Goal: Transaction & Acquisition: Purchase product/service

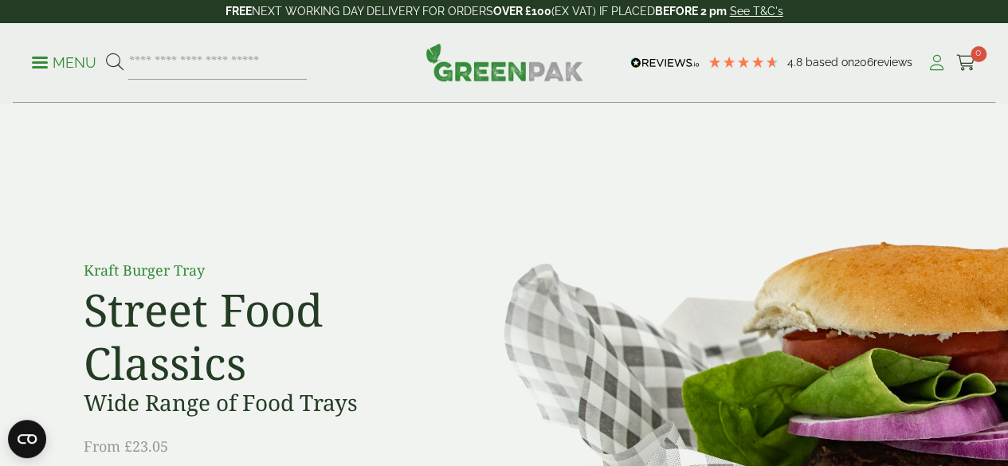
click at [938, 61] on icon at bounding box center [937, 63] width 20 height 16
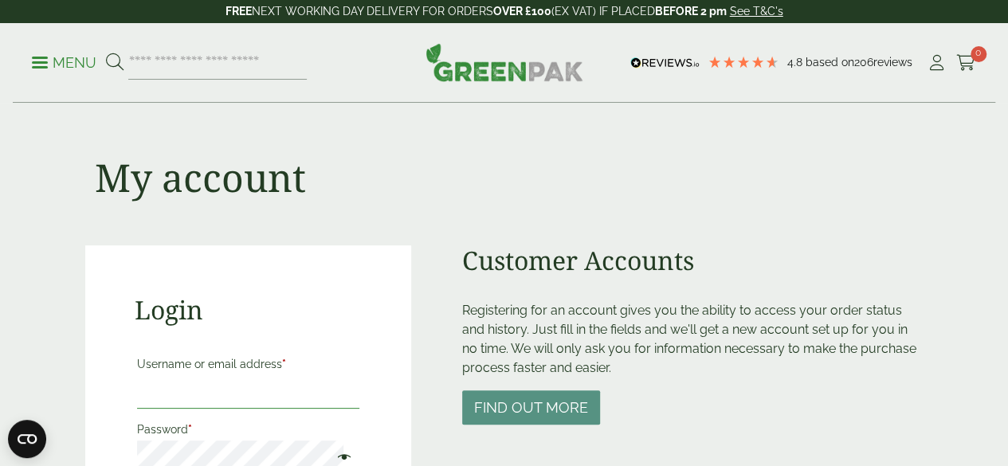
click at [169, 393] on input "Username or email address *" at bounding box center [248, 391] width 223 height 33
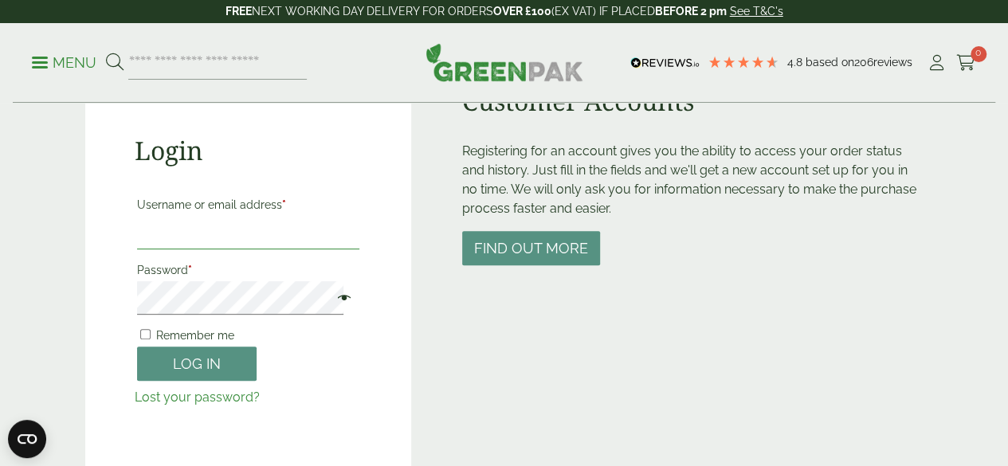
scroll to position [239, 0]
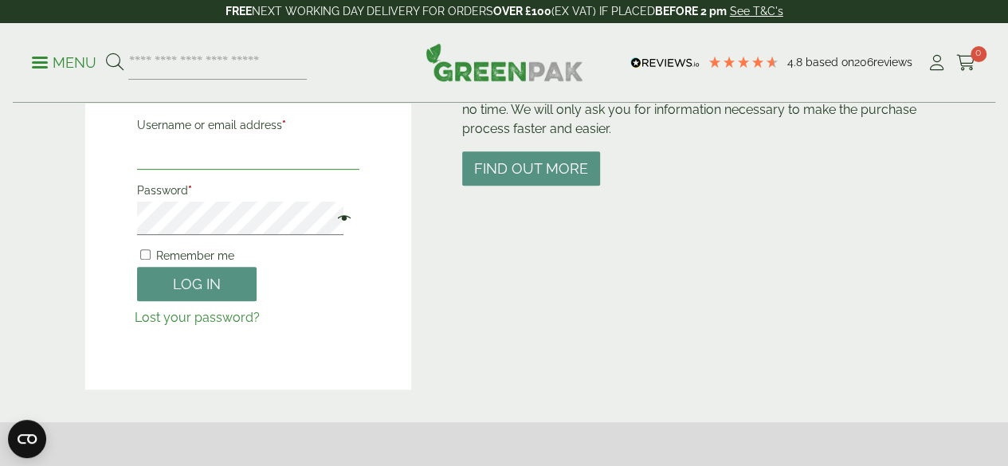
click at [148, 163] on input "Username or email address *" at bounding box center [248, 152] width 223 height 33
type input "**********"
click at [139, 254] on label "Remember me" at bounding box center [185, 256] width 97 height 22
click at [137, 267] on button "Log in" at bounding box center [197, 284] width 120 height 34
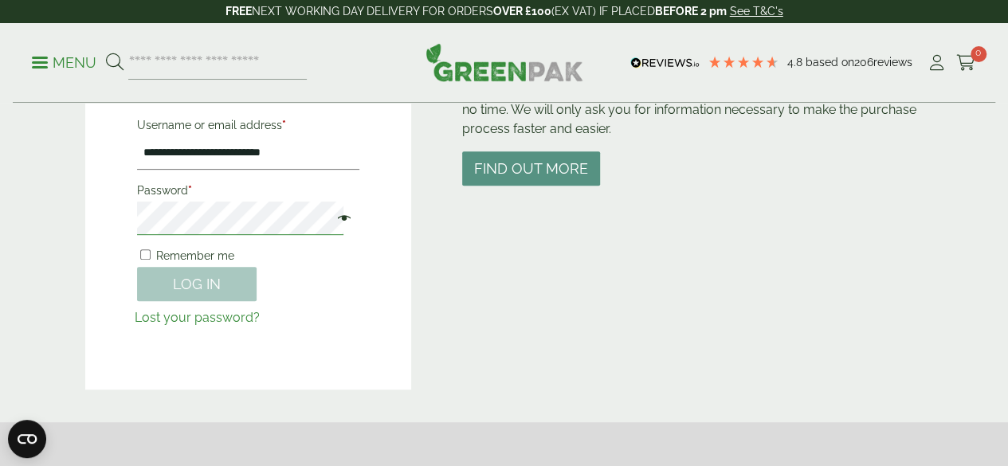
scroll to position [351, 0]
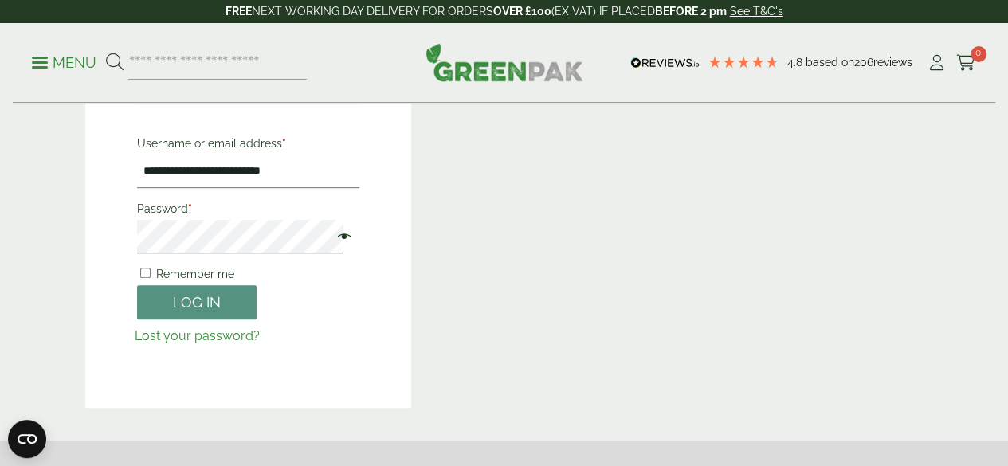
click at [202, 339] on link "Lost your password?" at bounding box center [197, 335] width 125 height 15
click at [128, 233] on div "**********" at bounding box center [248, 151] width 327 height 513
click at [137, 285] on button "Log in" at bounding box center [197, 302] width 120 height 34
click at [88, 58] on p "Menu" at bounding box center [64, 62] width 65 height 19
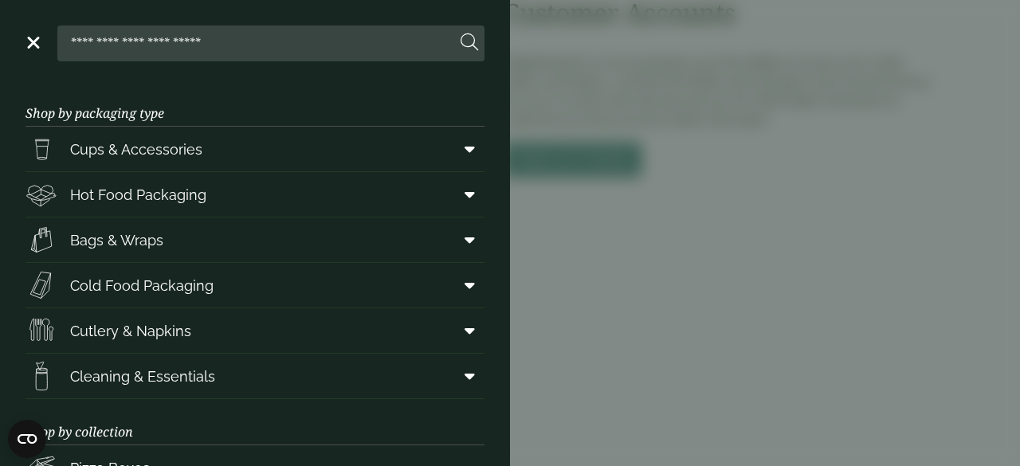
click at [36, 41] on span at bounding box center [32, 42] width 16 height 2
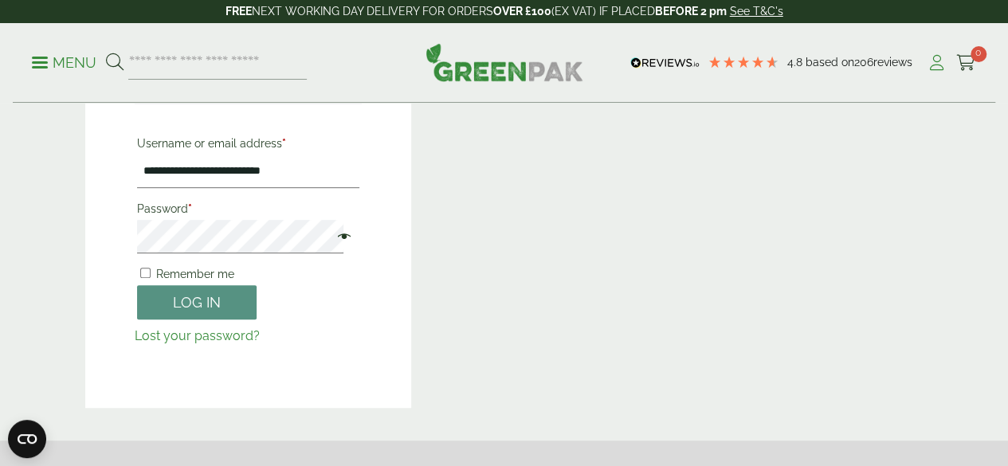
click at [942, 61] on icon at bounding box center [937, 63] width 20 height 16
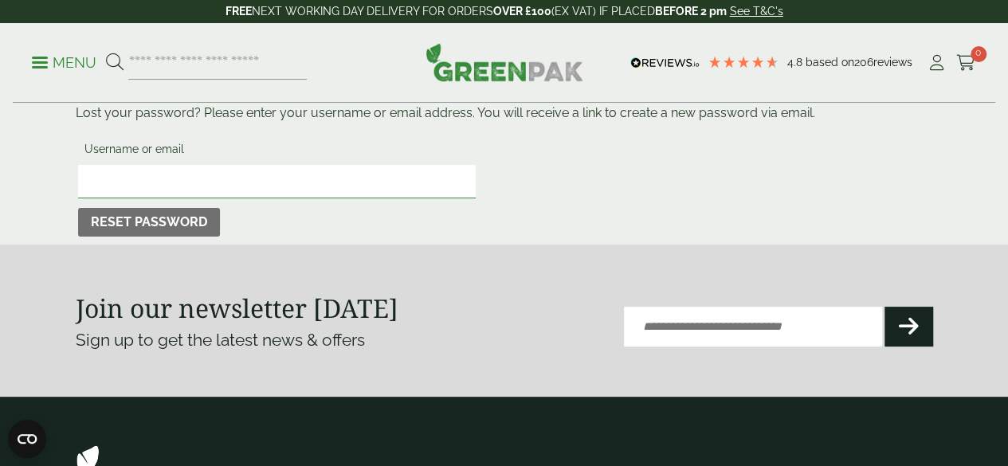
click at [185, 179] on input "Username or email" at bounding box center [277, 181] width 398 height 33
type input "**********"
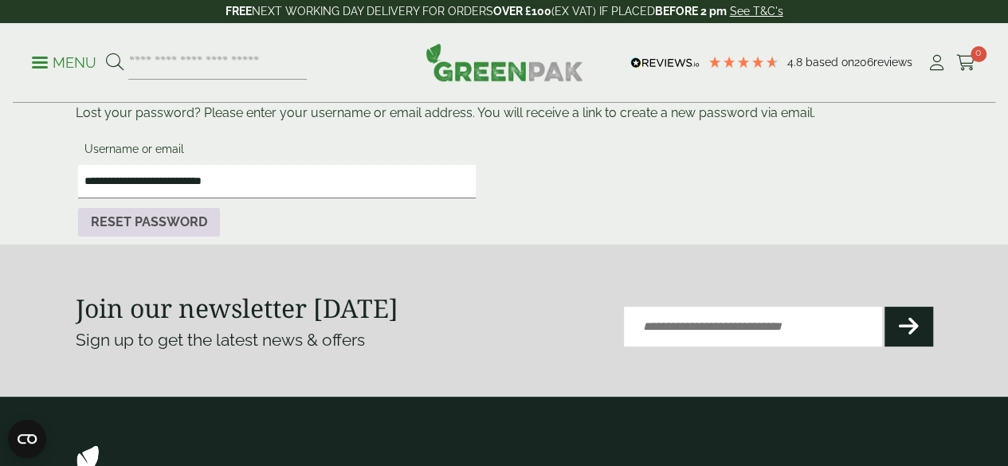
click at [177, 220] on button "Reset password" at bounding box center [149, 222] width 142 height 29
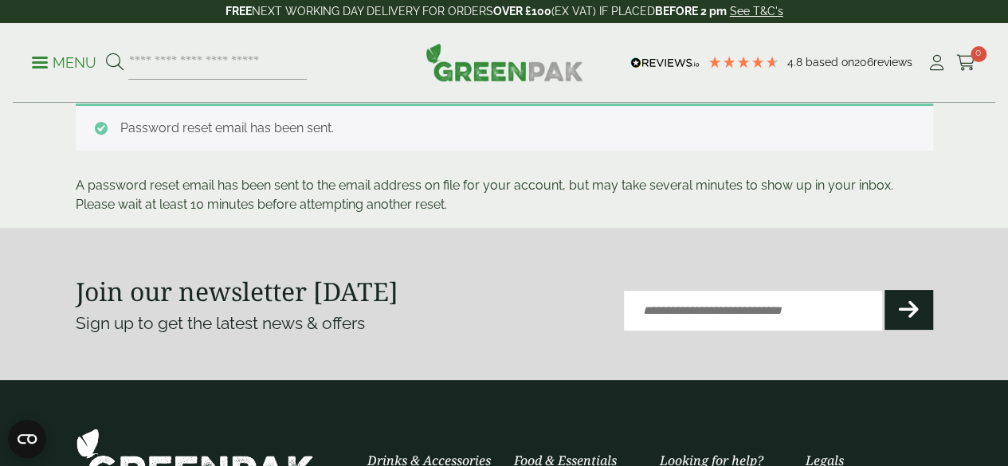
click at [15, 139] on main "Password reset email has been sent. A password reset email has been sent to the…" at bounding box center [504, 114] width 1008 height 228
click at [73, 62] on p "Menu" at bounding box center [64, 62] width 65 height 19
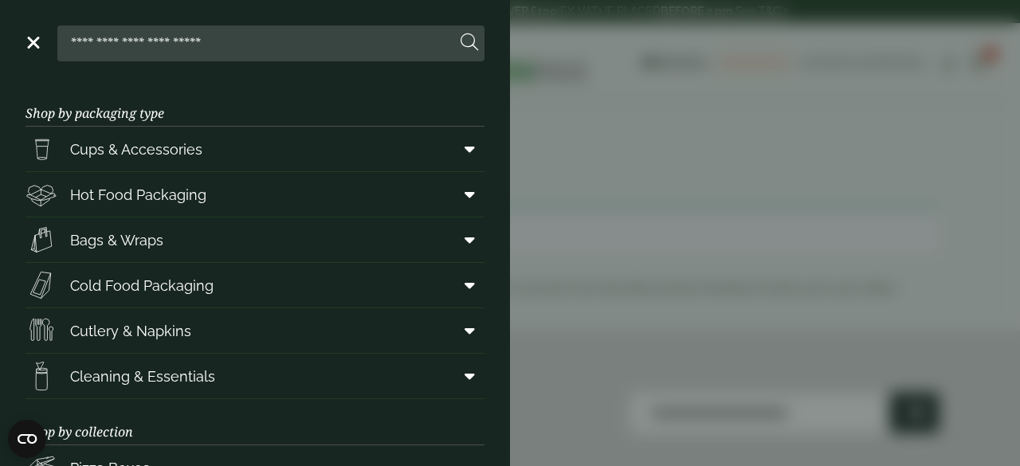
click at [567, 123] on aside "Close Shop by packaging type Cups & Accessories Hot Drink Paper Cups Smoothie C…" at bounding box center [510, 233] width 1020 height 466
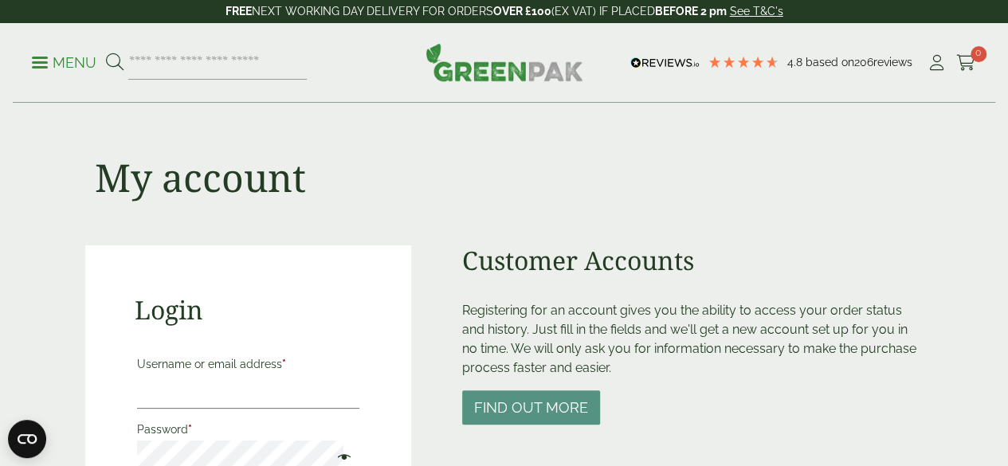
click at [65, 63] on p "Menu" at bounding box center [64, 62] width 65 height 19
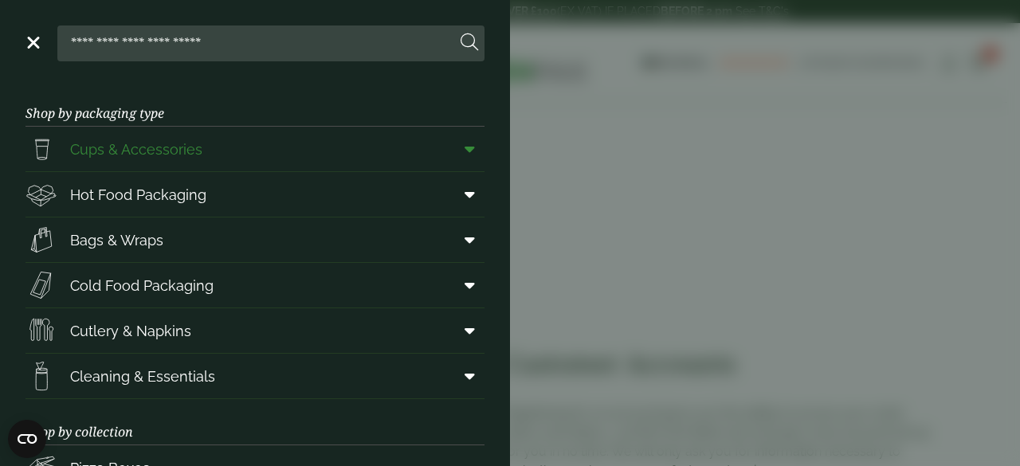
click at [117, 155] on span "Cups & Accessories" at bounding box center [136, 150] width 132 height 22
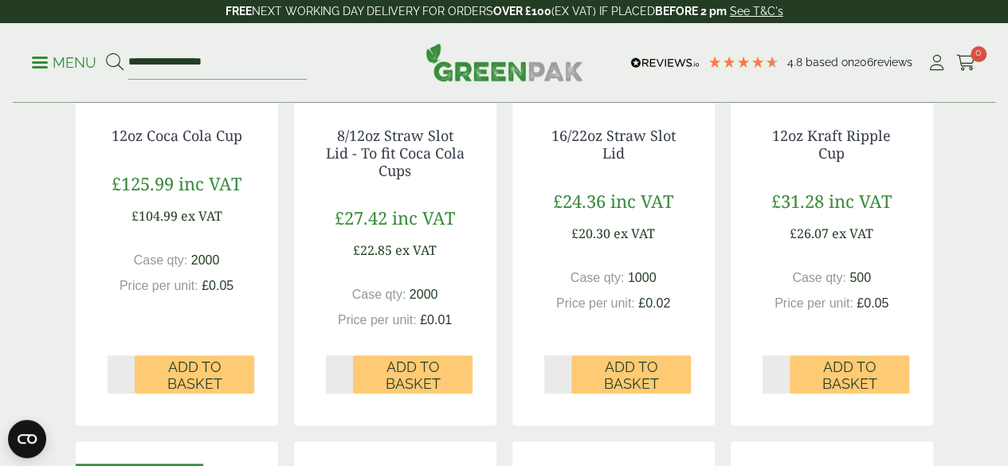
scroll to position [558, 0]
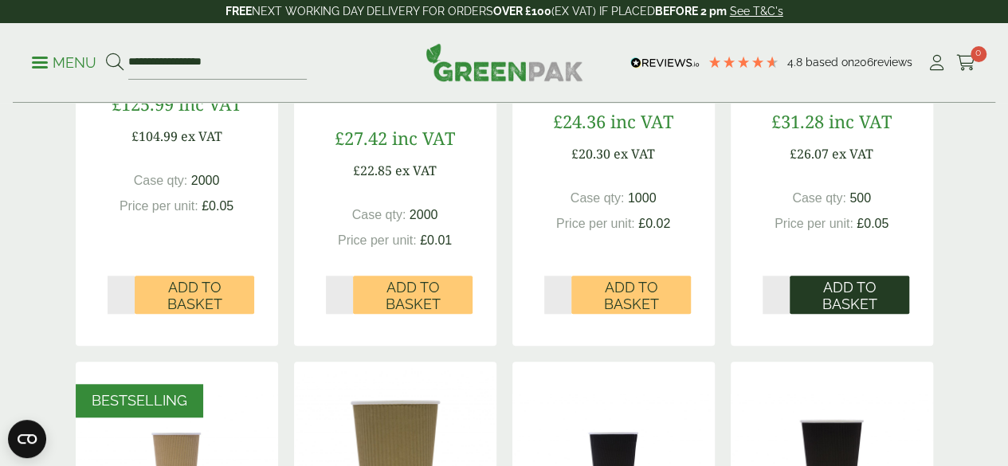
click at [822, 313] on span "Add to Basket" at bounding box center [849, 296] width 97 height 34
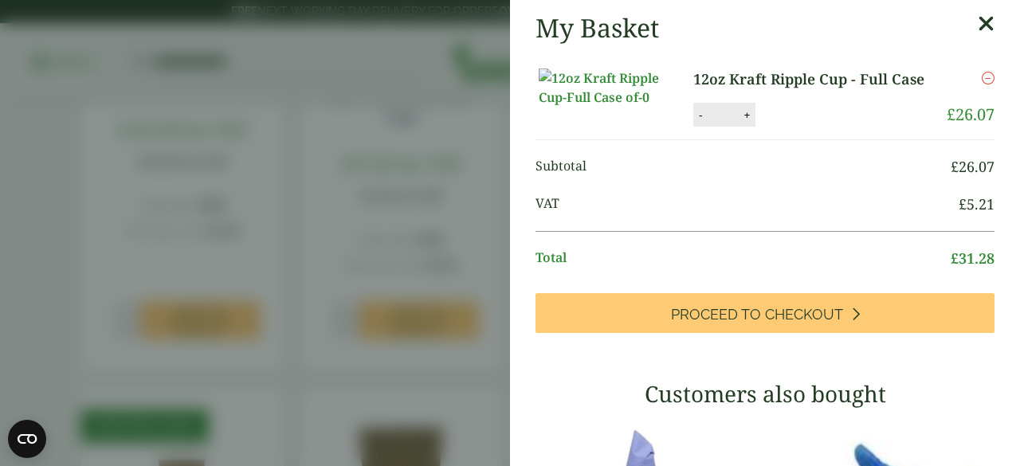
click at [978, 24] on icon at bounding box center [986, 24] width 17 height 22
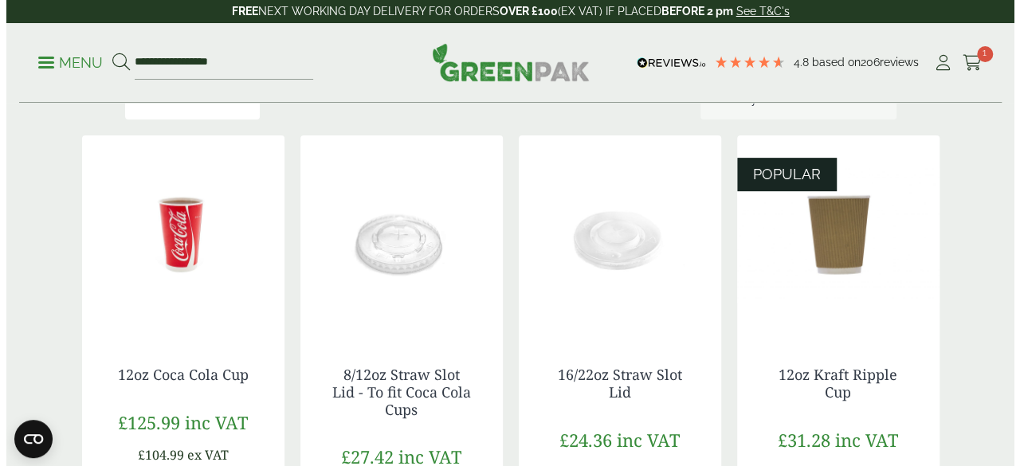
scroll to position [159, 0]
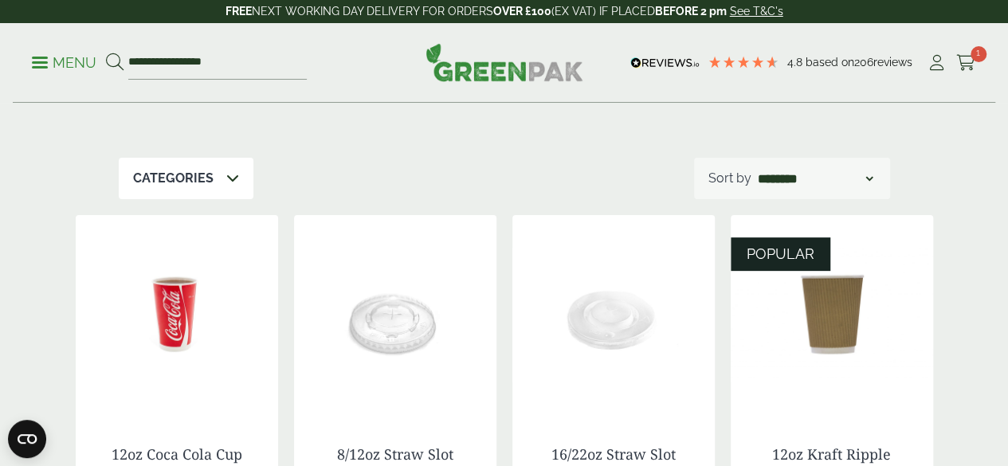
click at [49, 65] on p "Menu" at bounding box center [64, 62] width 65 height 19
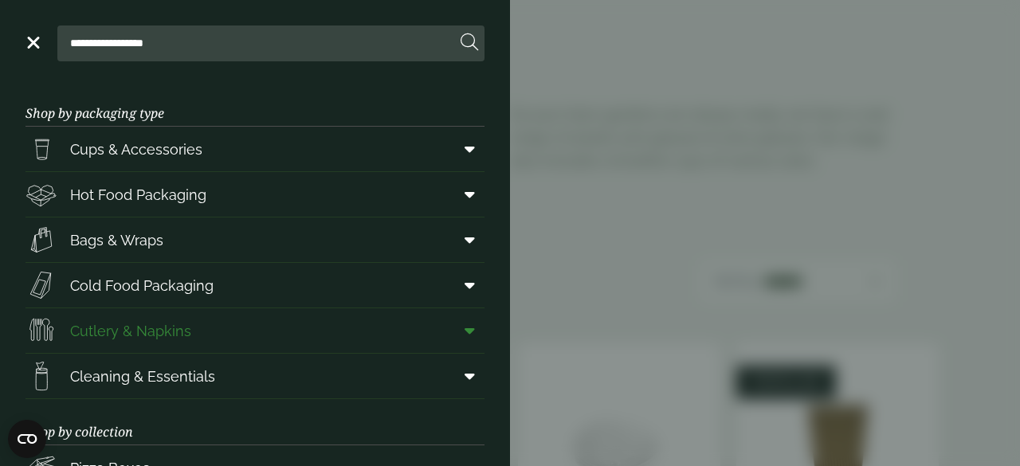
click at [174, 328] on span "Cutlery & Napkins" at bounding box center [130, 331] width 121 height 22
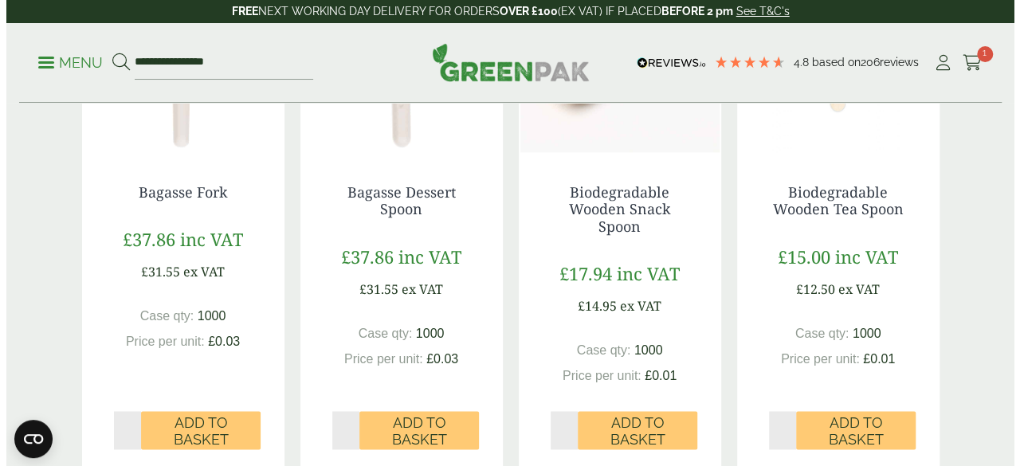
scroll to position [1116, 0]
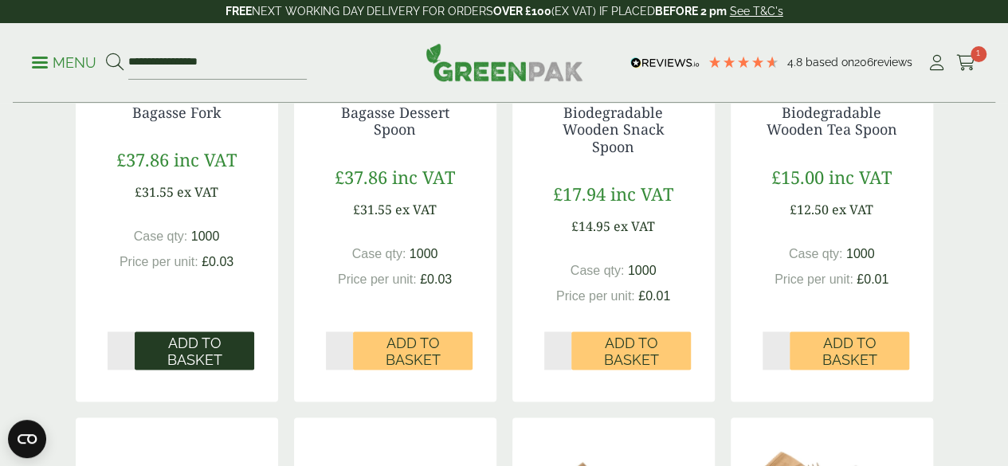
click at [199, 369] on span "Add to Basket" at bounding box center [194, 352] width 97 height 34
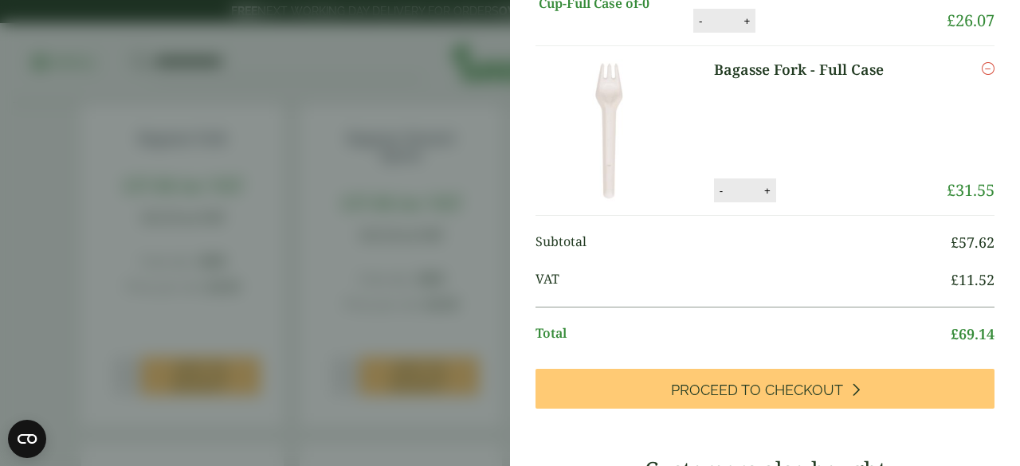
scroll to position [0, 0]
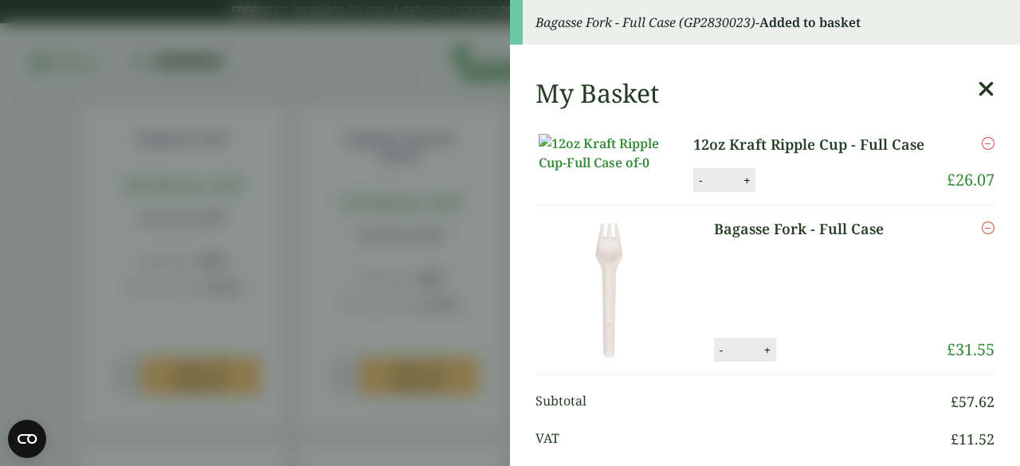
click at [459, 122] on aside "Bagasse Fork - Full Case (GP2830023) - Added to basket My Basket 12oz Kraft Rip…" at bounding box center [510, 233] width 1020 height 466
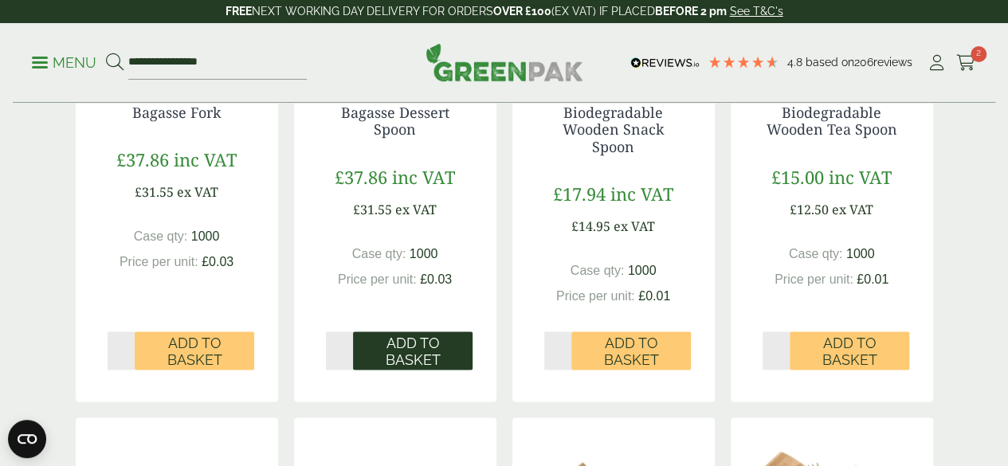
click at [410, 369] on span "Add to Basket" at bounding box center [412, 352] width 97 height 34
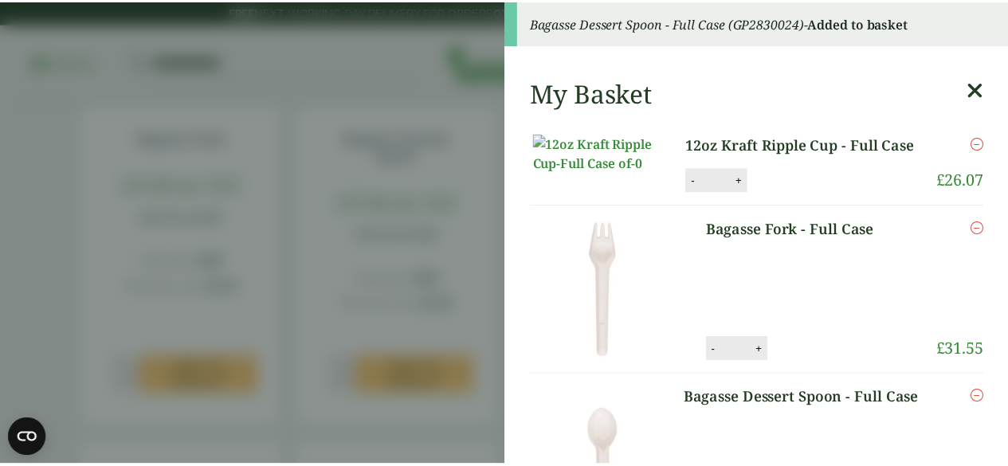
scroll to position [239, 0]
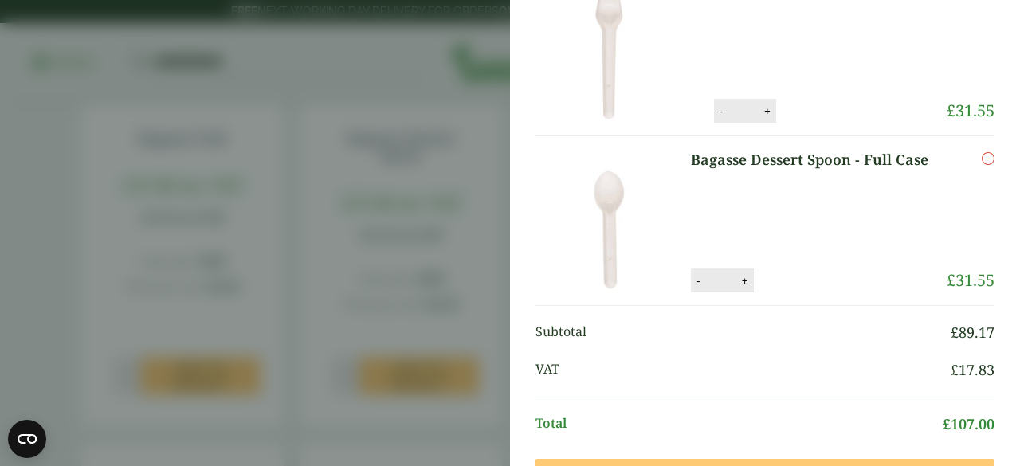
click at [359, 243] on aside "Bagasse Dessert Spoon - Full Case (GP2830024) - Added to basket My Basket 12oz …" at bounding box center [510, 233] width 1020 height 466
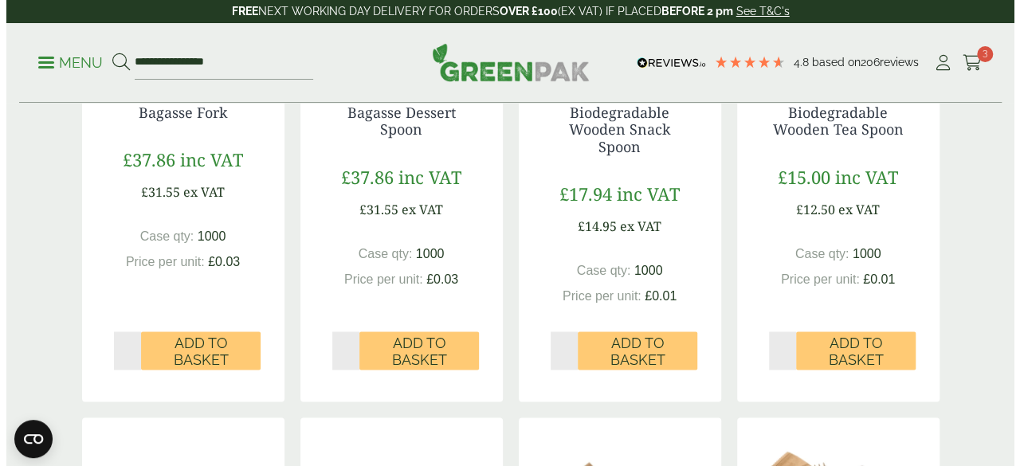
scroll to position [174, 0]
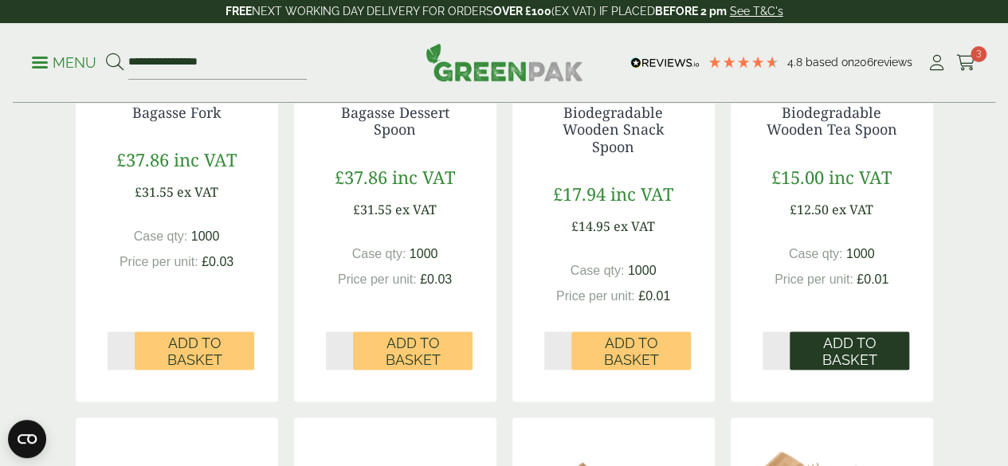
click at [827, 369] on span "Add to Basket" at bounding box center [849, 352] width 97 height 34
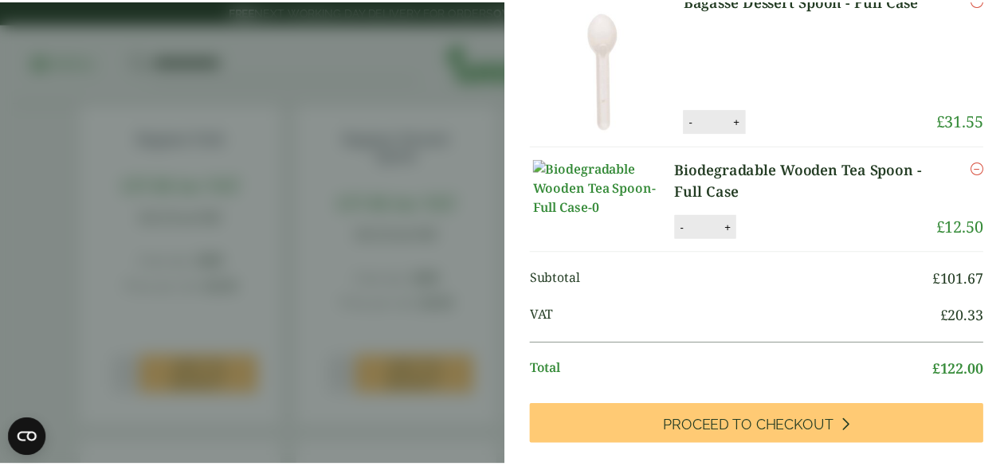
scroll to position [497, 0]
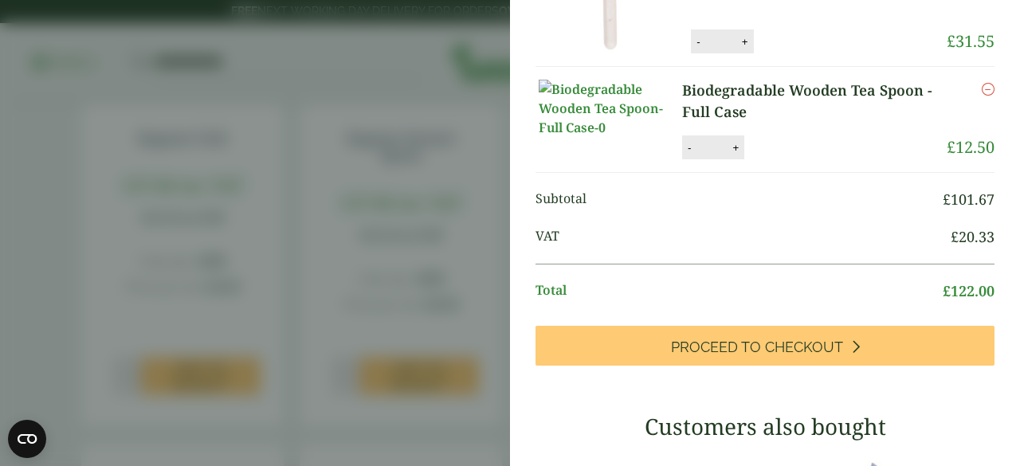
click at [350, 249] on aside "Biodegradable Wooden Tea Spoon - Full Case (GP2920004) - Added to basket My Bas…" at bounding box center [510, 233] width 1020 height 466
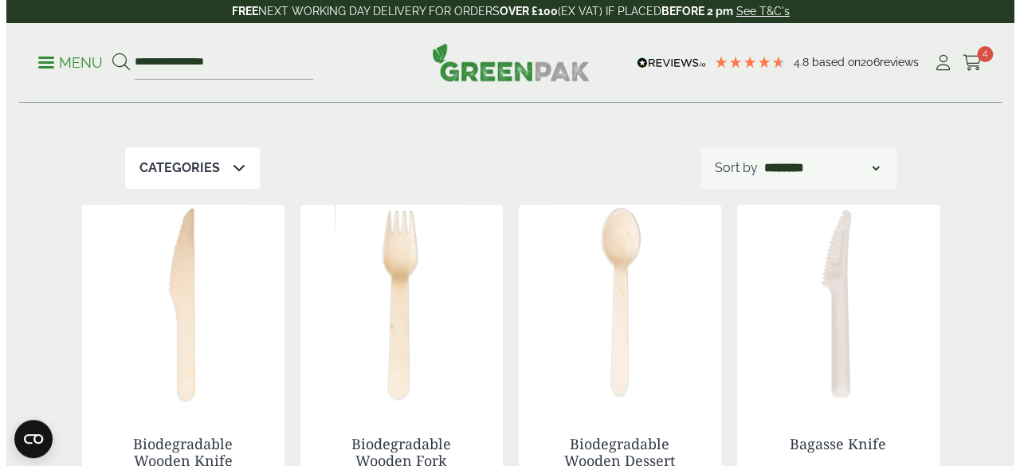
scroll to position [0, 0]
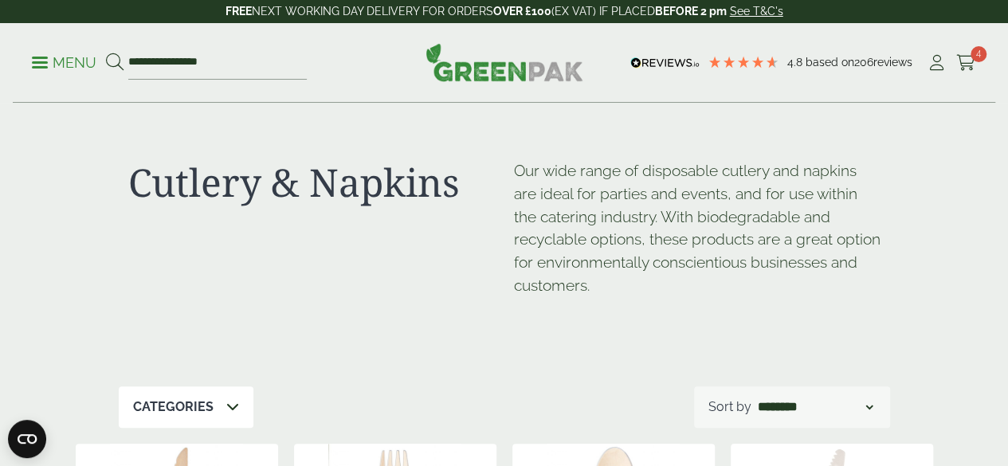
click at [69, 62] on p "Menu" at bounding box center [64, 62] width 65 height 19
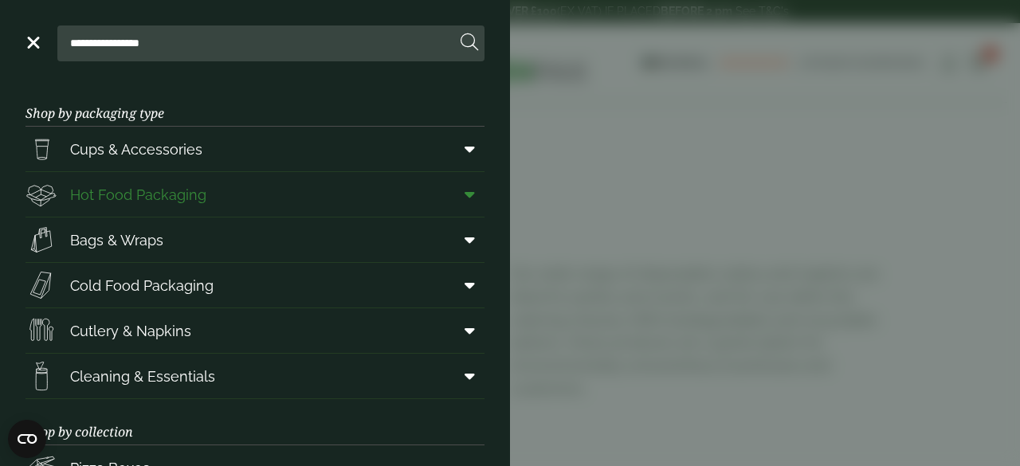
click at [153, 184] on span "Hot Food Packaging" at bounding box center [138, 195] width 136 height 22
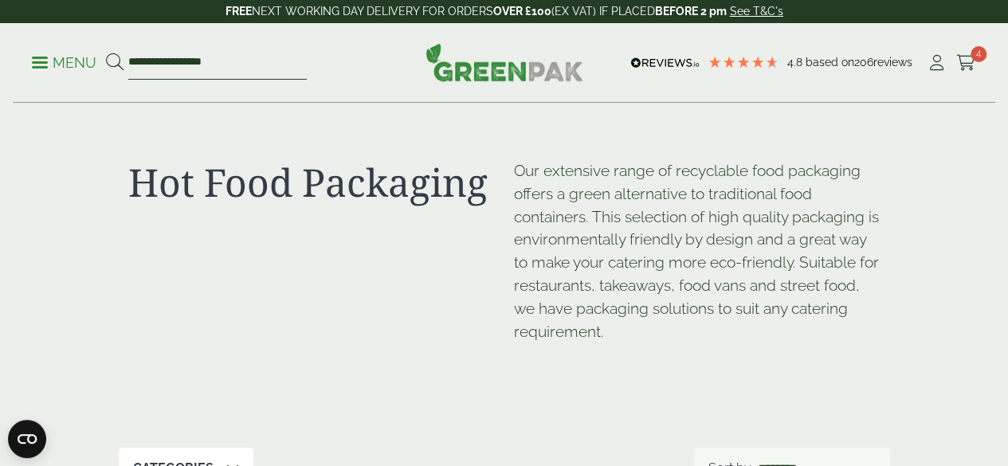
click at [280, 52] on input "**********" at bounding box center [217, 62] width 179 height 33
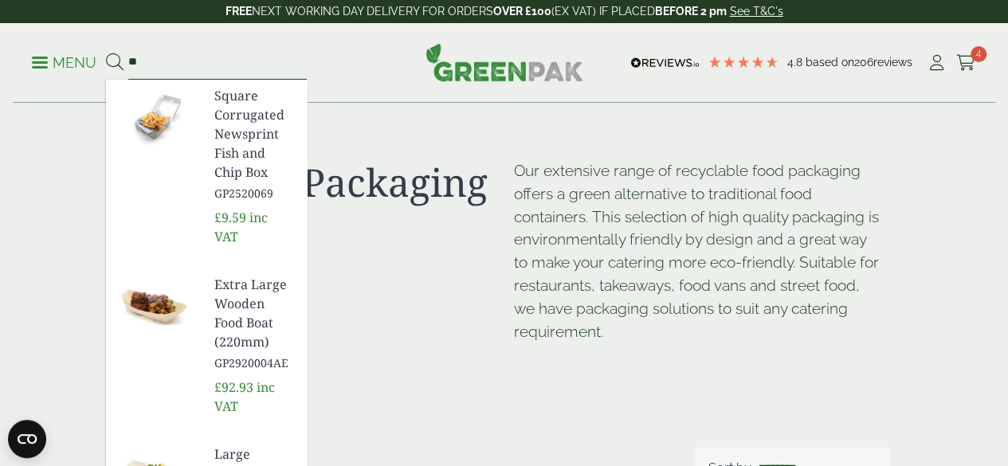
type input "*"
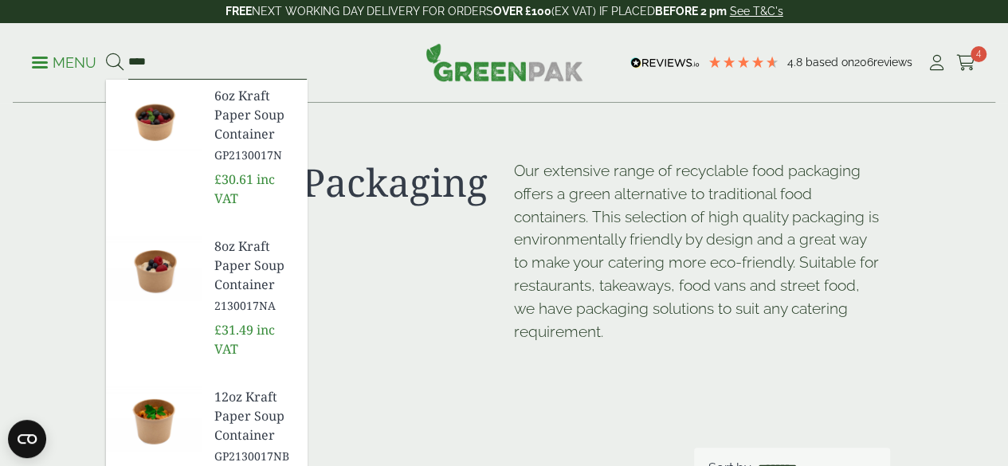
scroll to position [80, 0]
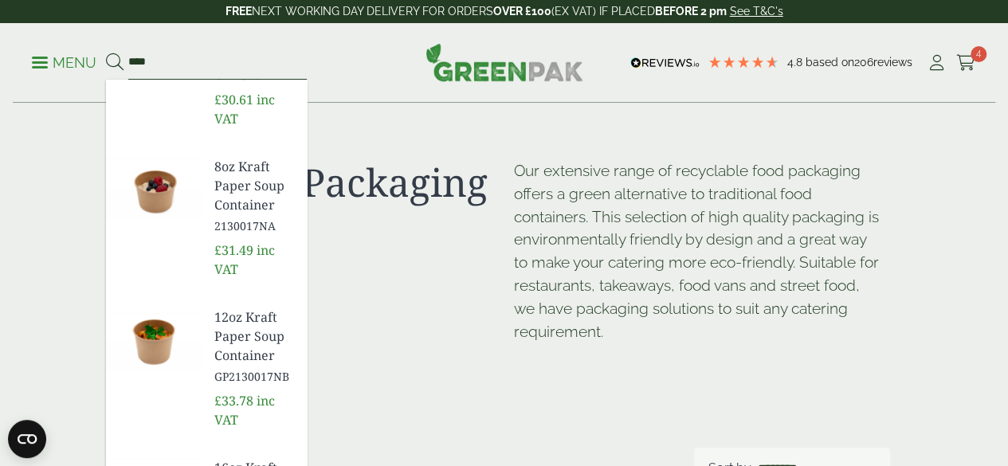
type input "****"
click at [279, 157] on span "8oz Kraft Paper Soup Container" at bounding box center [254, 185] width 80 height 57
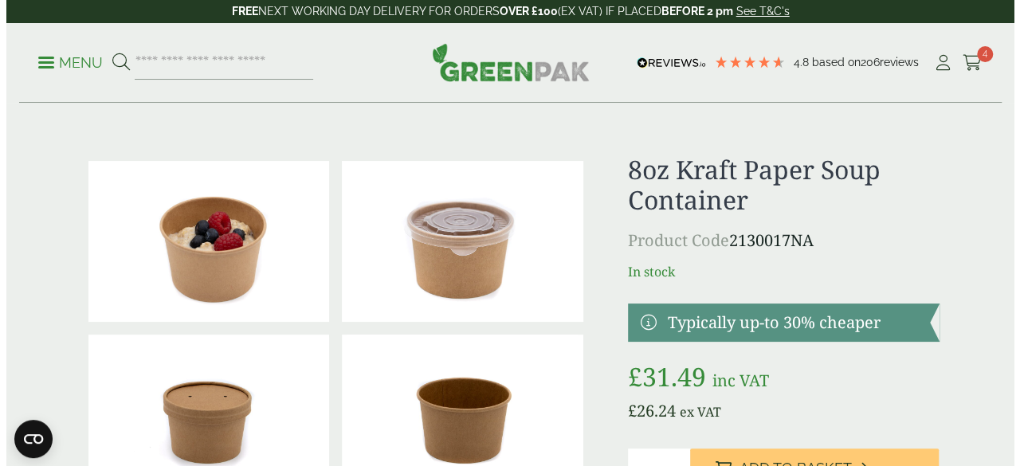
scroll to position [80, 0]
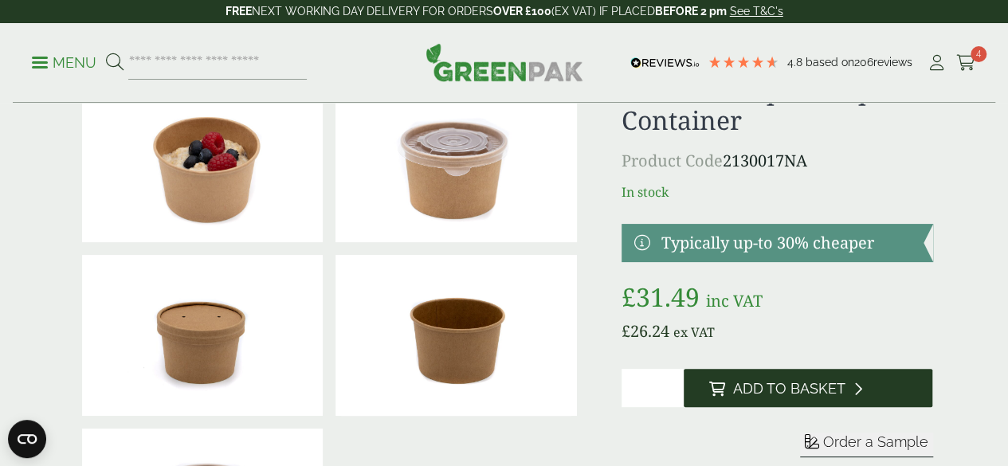
click at [772, 394] on button "Add to Basket" at bounding box center [808, 388] width 249 height 38
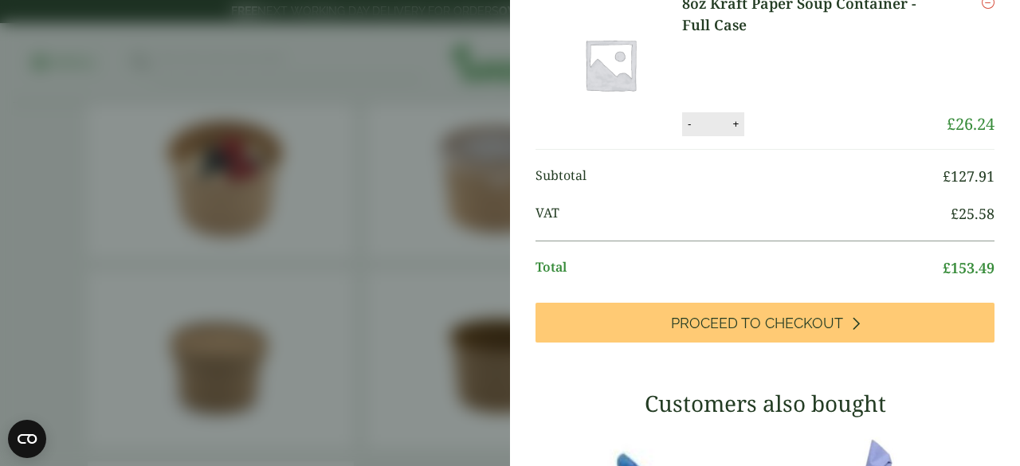
scroll to position [553, 0]
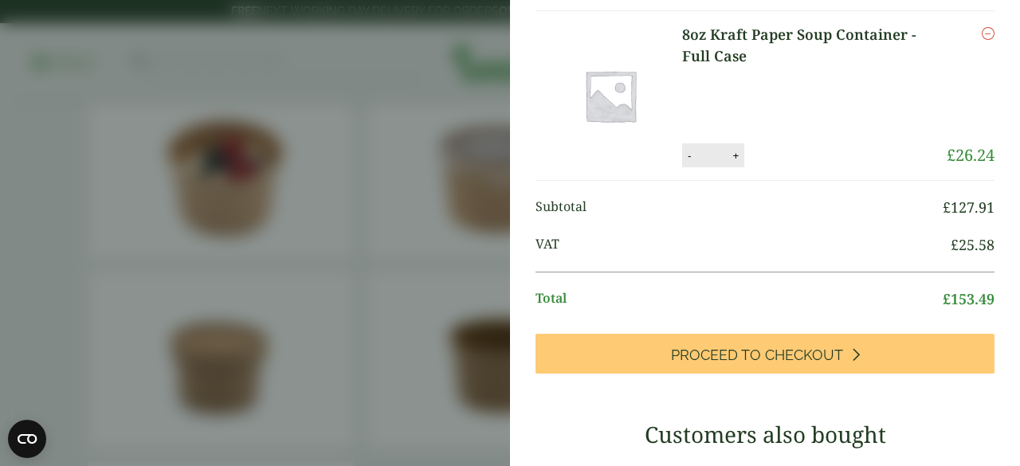
click at [982, 40] on icon "Remove this item" at bounding box center [988, 33] width 13 height 13
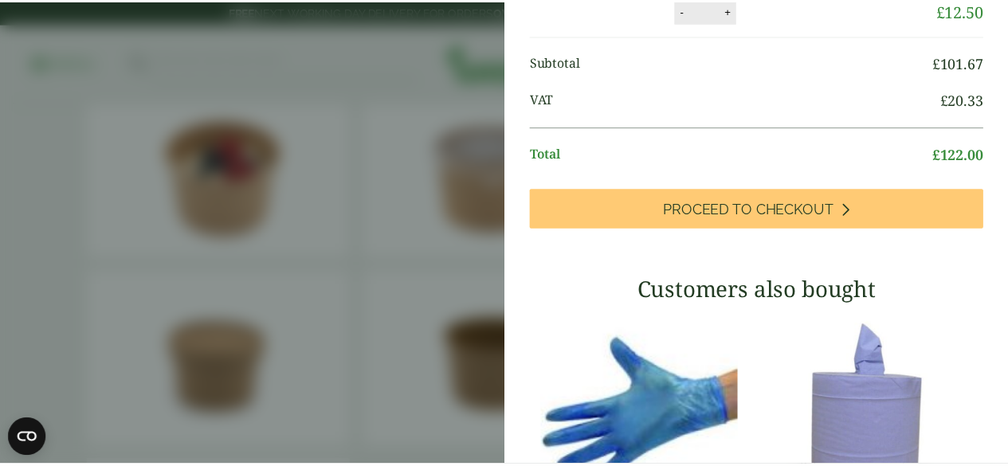
scroll to position [618, 0]
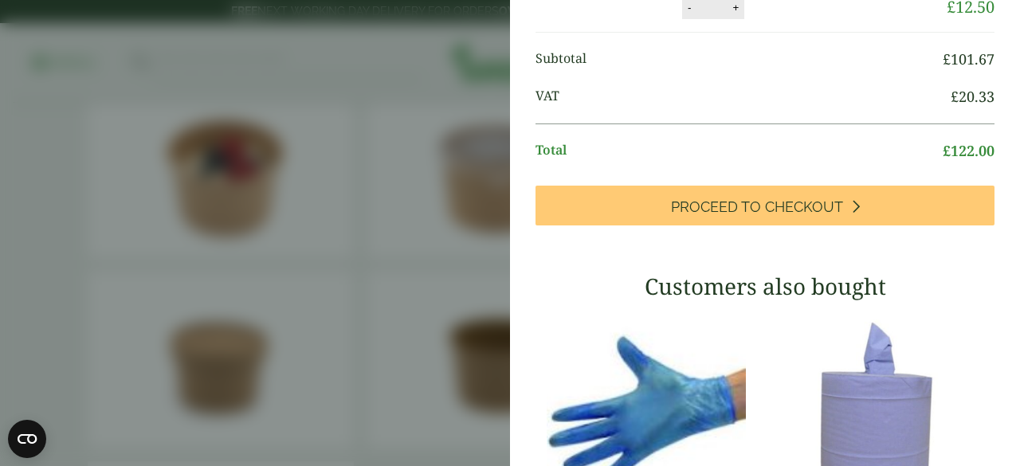
click at [408, 242] on aside "Item removed My Basket 12oz Kraft Ripple Cup - Full Case 12oz Kraft Ripple Cup …" at bounding box center [510, 233] width 1020 height 466
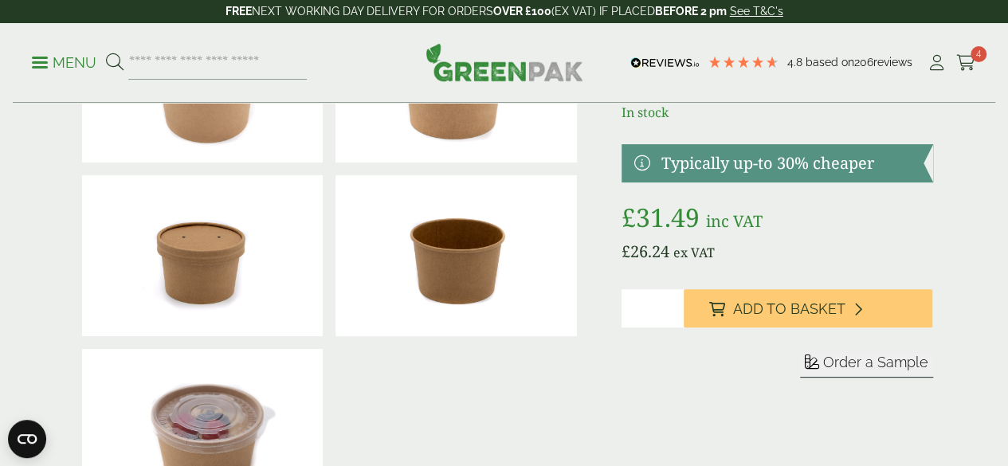
scroll to position [239, 0]
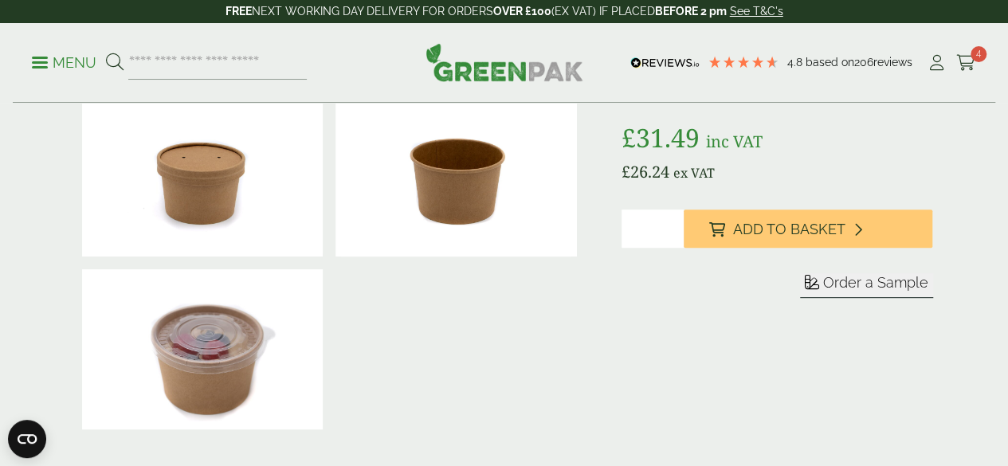
click at [468, 219] on img at bounding box center [455, 176] width 241 height 161
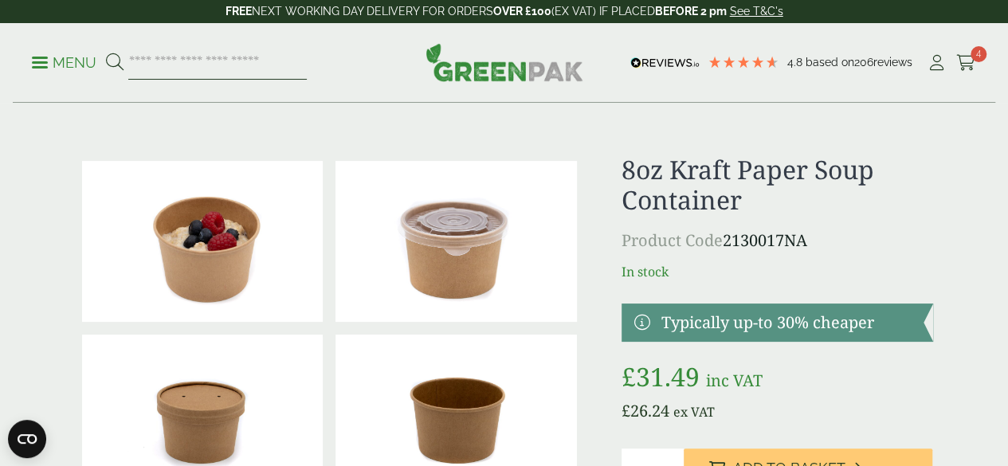
click at [195, 67] on input "search" at bounding box center [217, 62] width 179 height 33
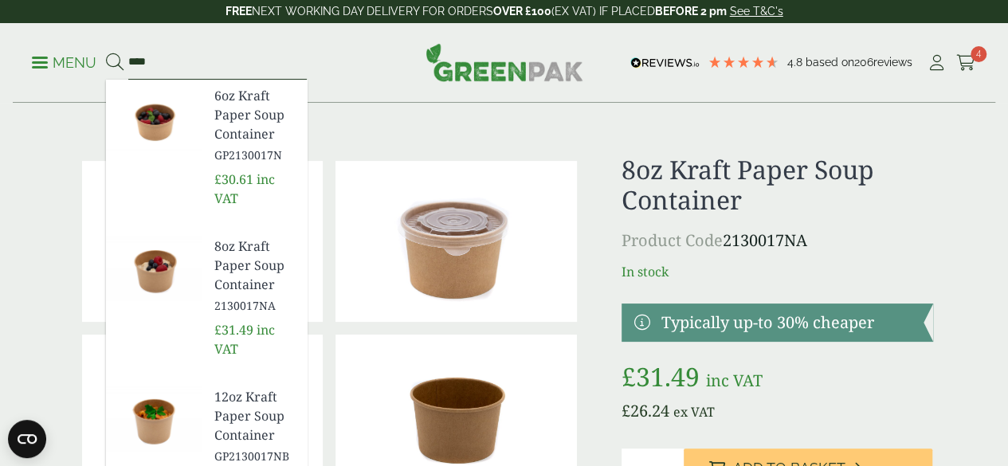
type input "****"
click at [106, 53] on button at bounding box center [115, 63] width 18 height 21
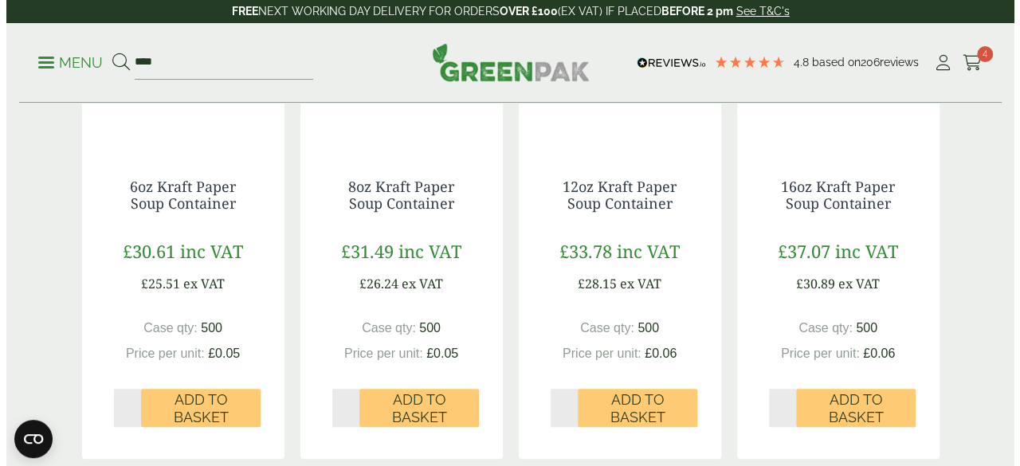
scroll to position [478, 0]
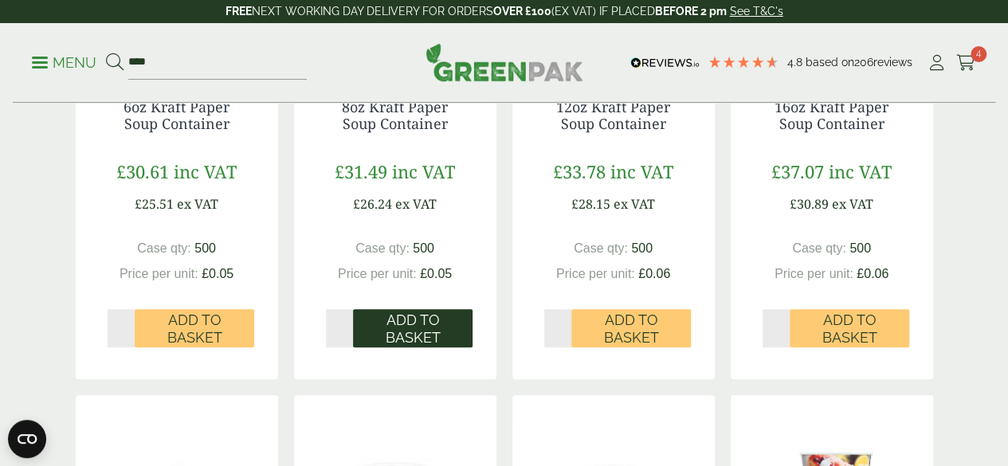
click at [408, 346] on span "Add to Basket" at bounding box center [412, 329] width 97 height 34
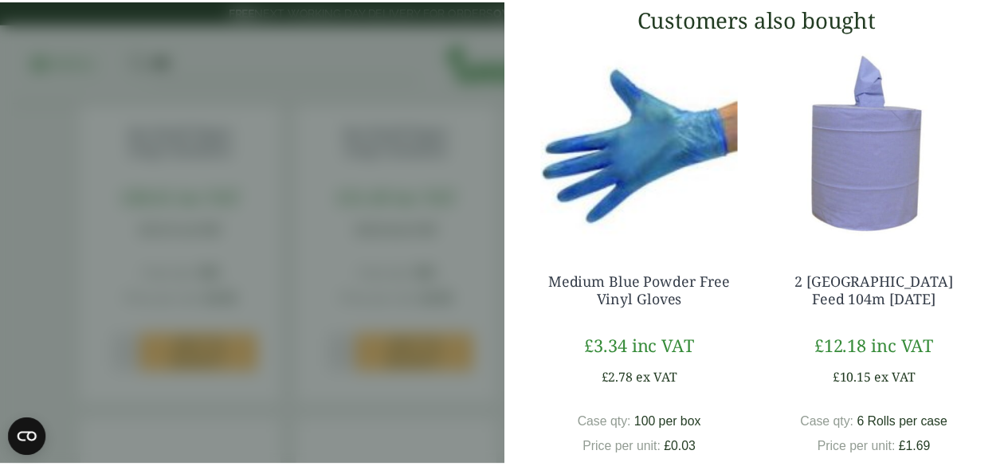
scroll to position [951, 0]
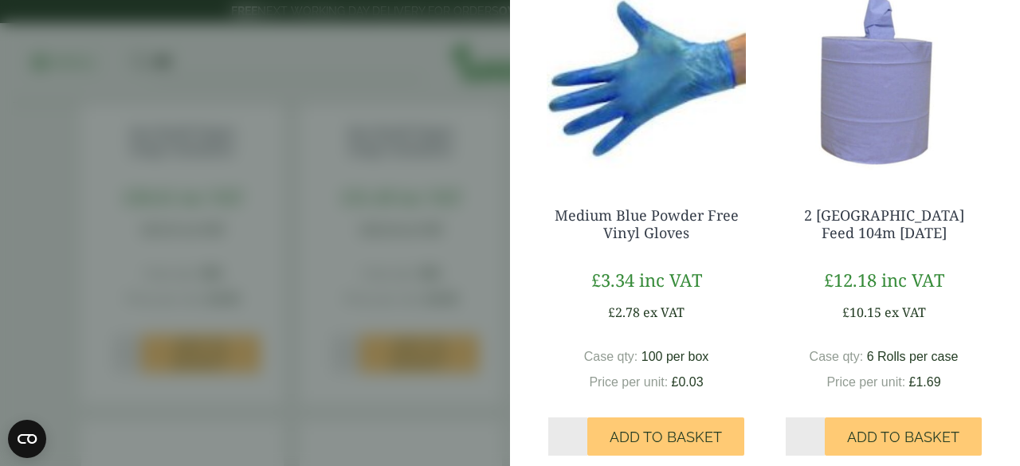
click at [370, 236] on aside "My Basket 12oz Kraft Ripple Cup - Full Case 12oz Kraft Ripple Cup - Full Case q…" at bounding box center [510, 233] width 1020 height 466
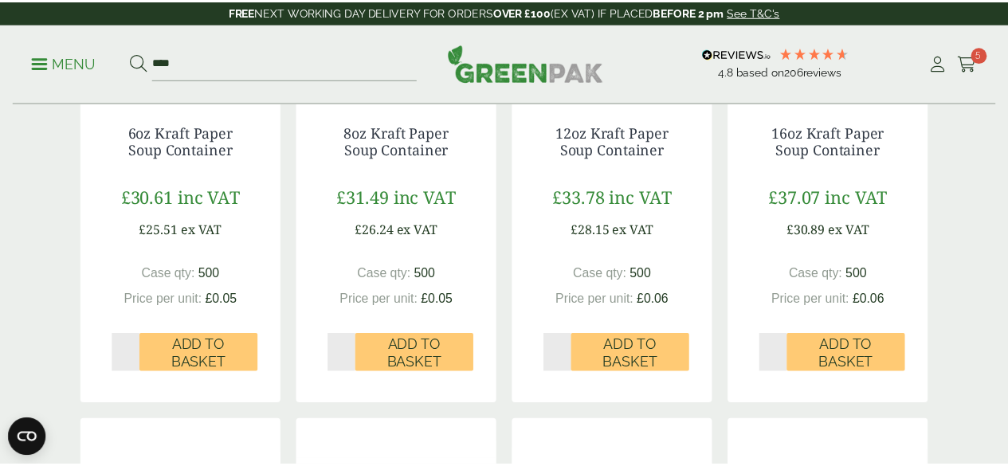
scroll to position [944, 0]
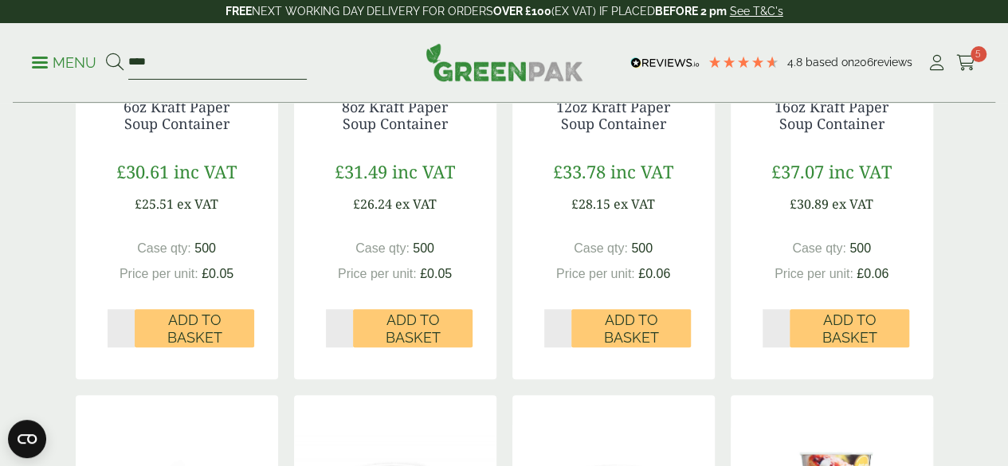
click at [226, 69] on input "****" at bounding box center [217, 62] width 179 height 33
type input "*"
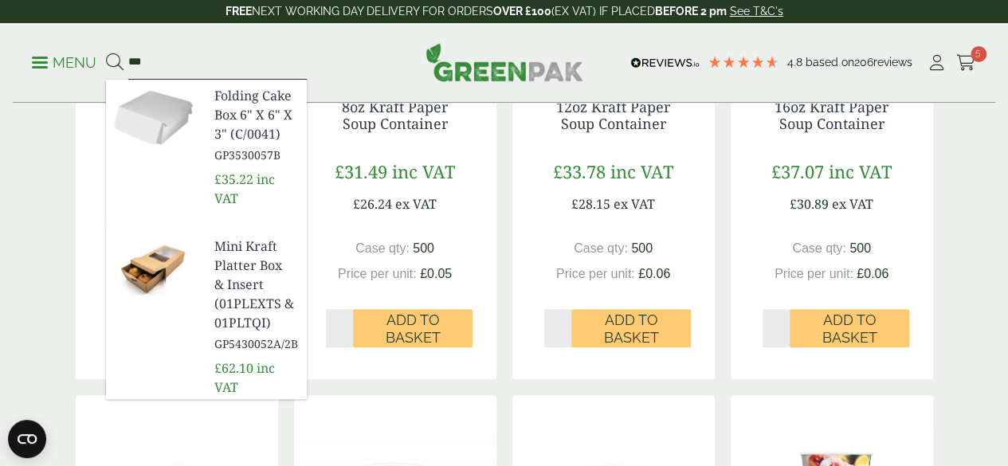
type input "***"
click at [106, 53] on button at bounding box center [115, 63] width 18 height 21
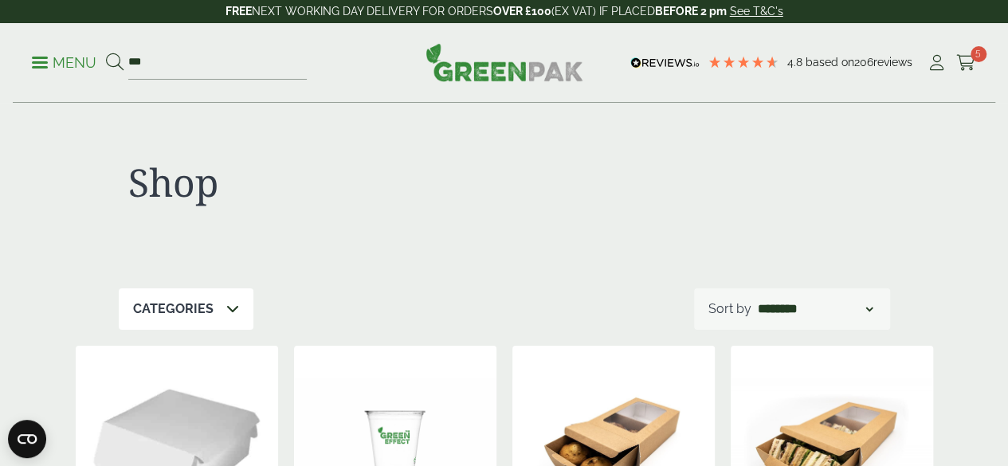
click at [37, 62] on span at bounding box center [40, 62] width 16 height 2
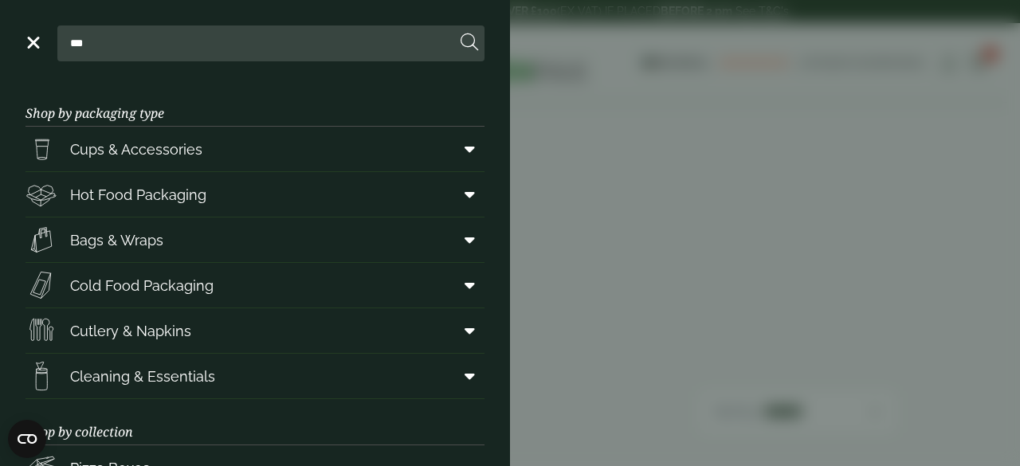
click at [622, 163] on aside "Close *** Shop by packaging type Cups & Accessories Hot Drink Paper Cups Smooth…" at bounding box center [510, 233] width 1020 height 466
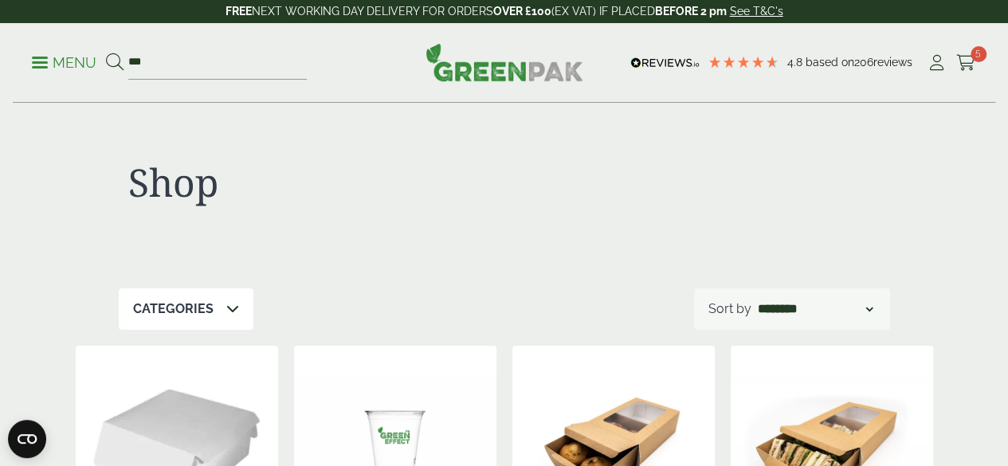
click at [86, 66] on p "Menu" at bounding box center [64, 62] width 65 height 19
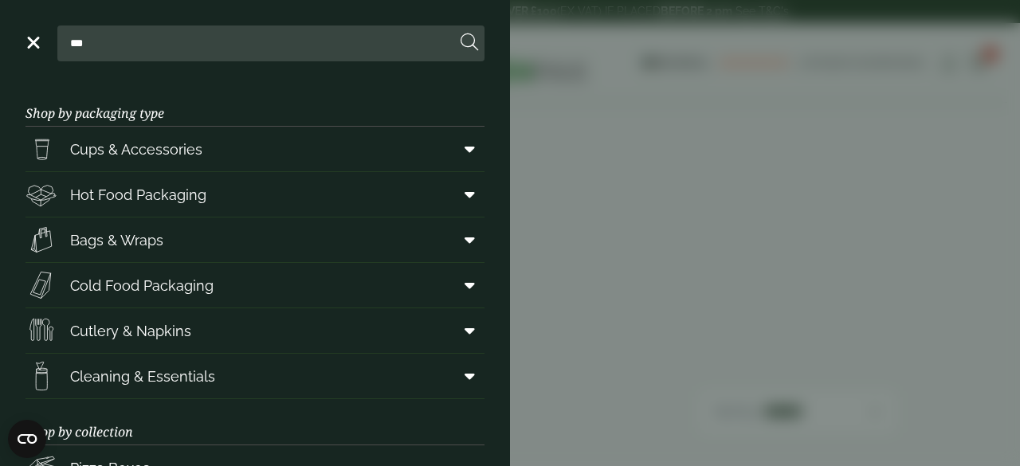
click at [119, 40] on input "***" at bounding box center [260, 42] width 392 height 33
type input "*"
click at [31, 45] on link "Menu" at bounding box center [32, 41] width 16 height 16
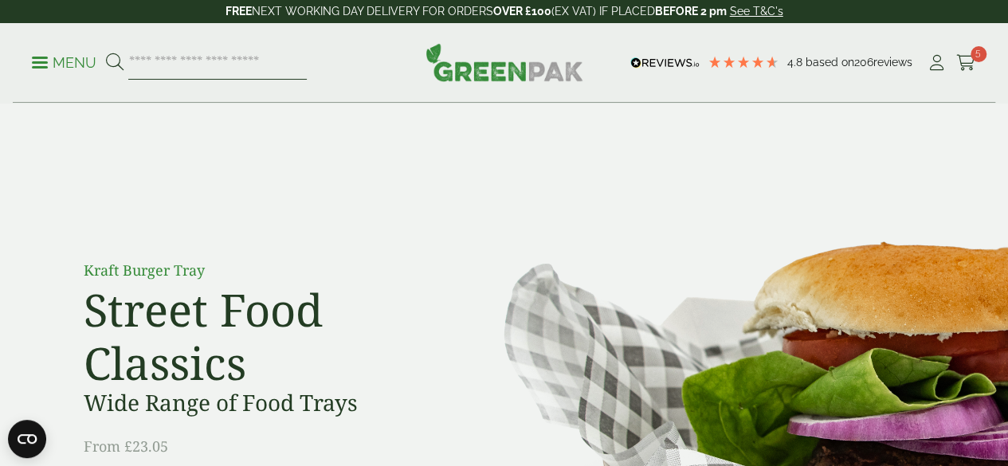
click at [162, 57] on input "search" at bounding box center [217, 62] width 179 height 33
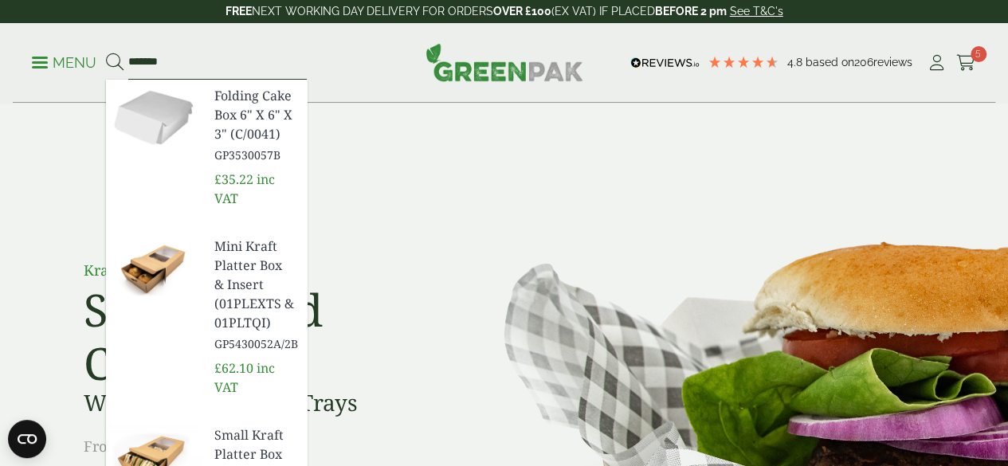
type input "*******"
click at [58, 57] on p "Menu" at bounding box center [64, 62] width 65 height 19
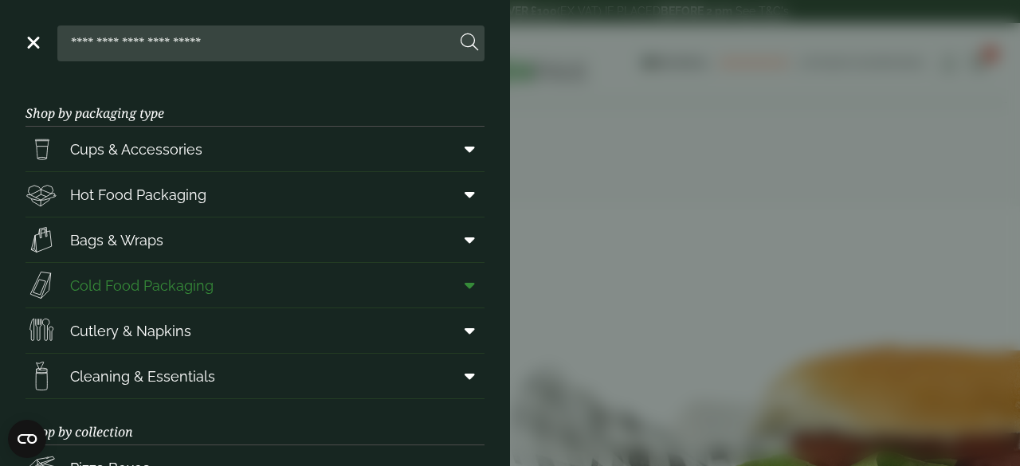
scroll to position [80, 0]
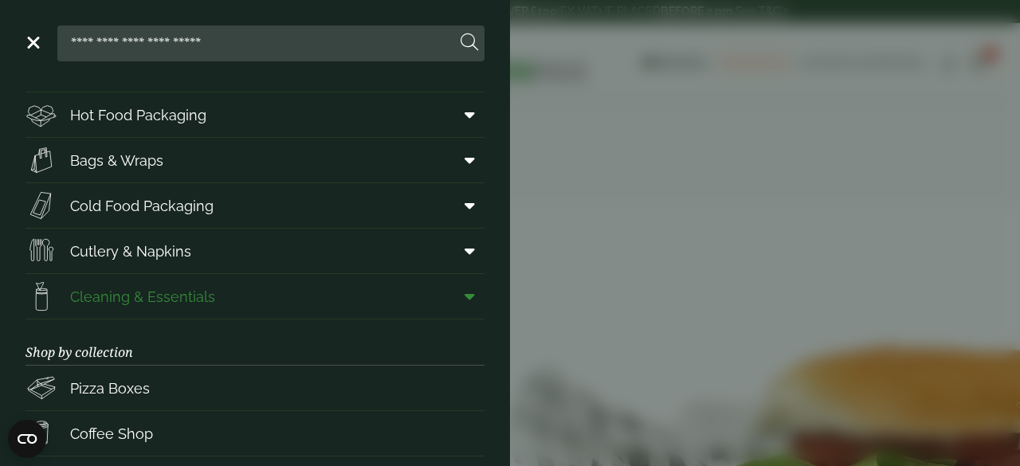
click at [180, 300] on span "Cleaning & Essentials" at bounding box center [142, 297] width 145 height 22
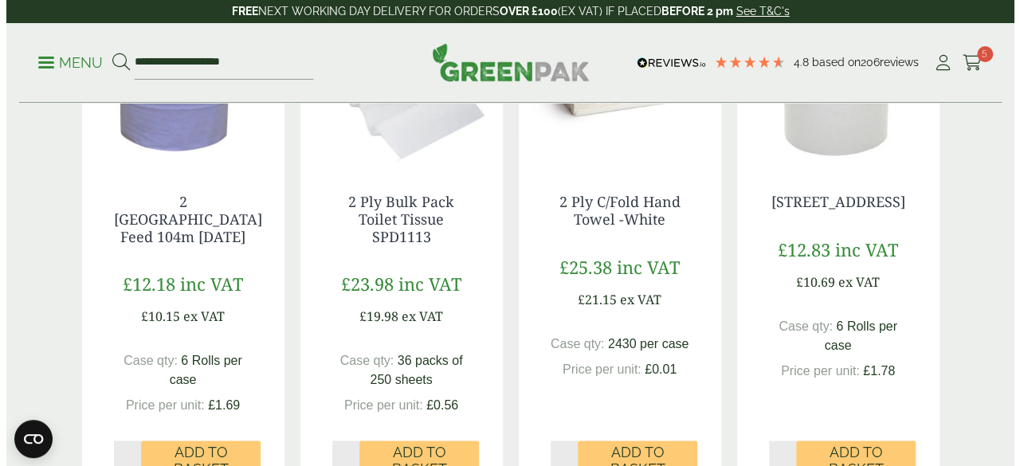
scroll to position [1036, 0]
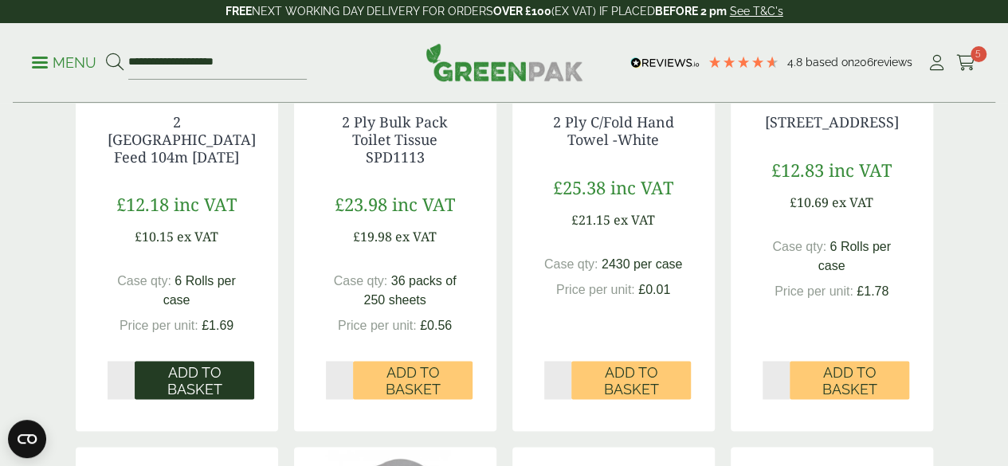
click at [179, 395] on span "Add to Basket" at bounding box center [194, 381] width 97 height 34
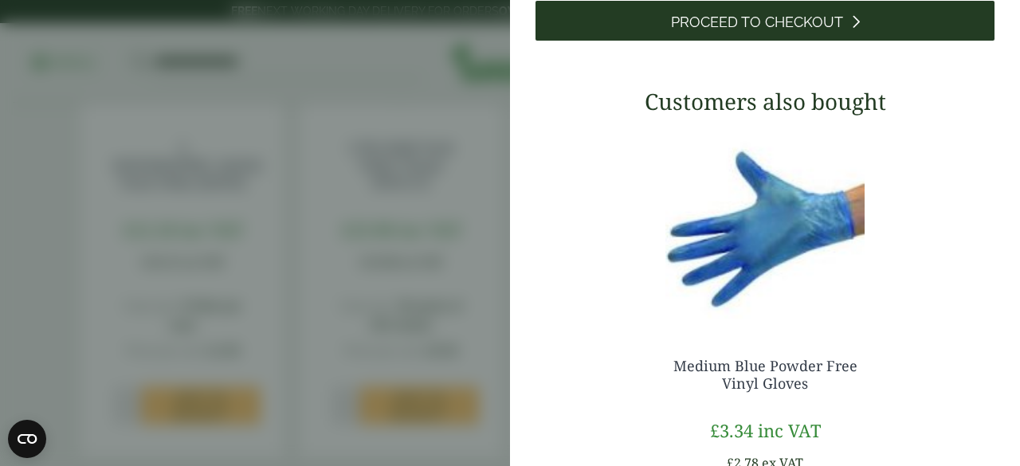
scroll to position [891, 0]
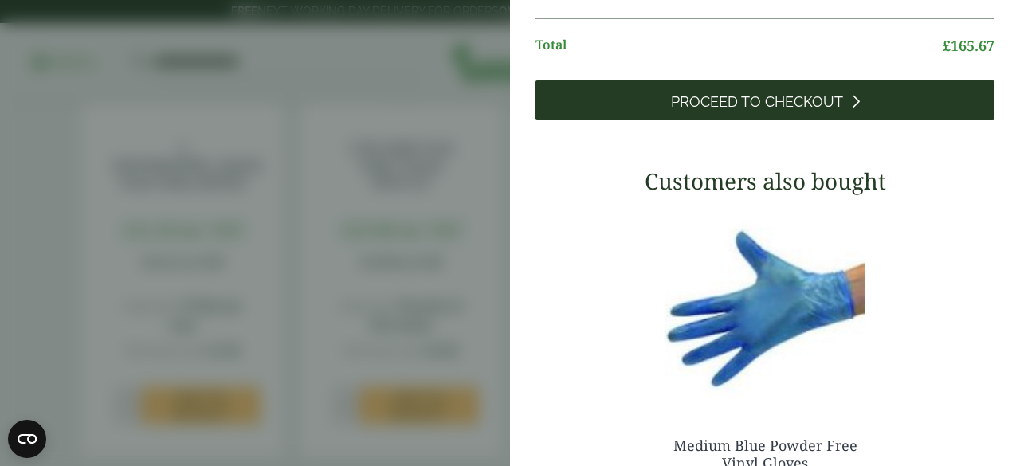
click at [693, 120] on link "Proceed to Checkout" at bounding box center [765, 100] width 459 height 40
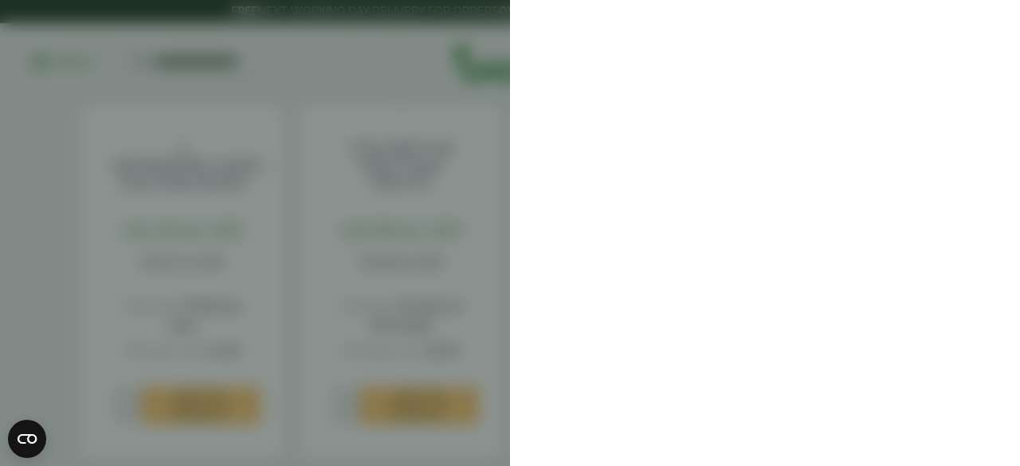
scroll to position [0, 0]
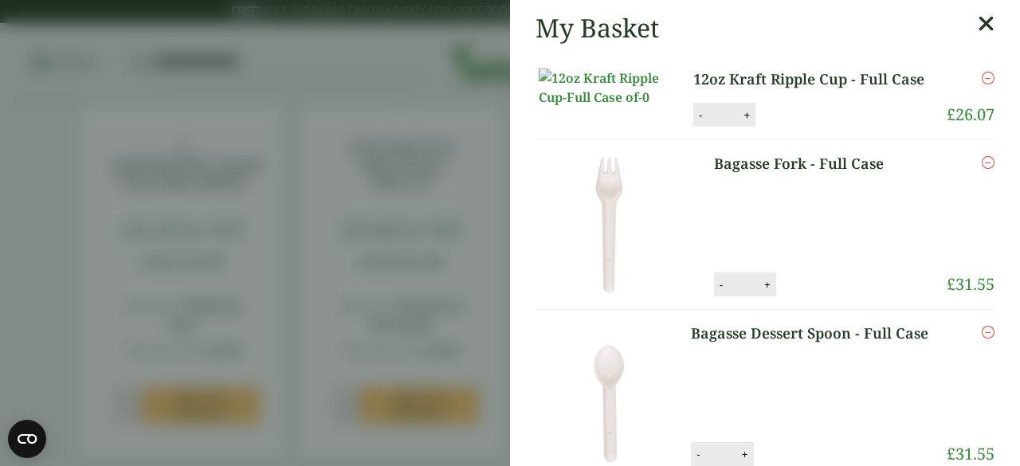
click at [982, 74] on icon "Remove this item" at bounding box center [988, 78] width 13 height 13
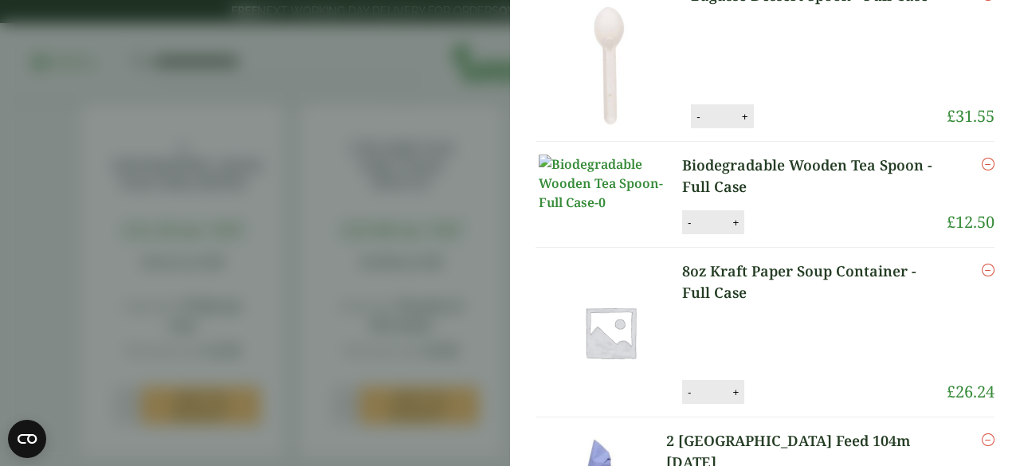
scroll to position [478, 0]
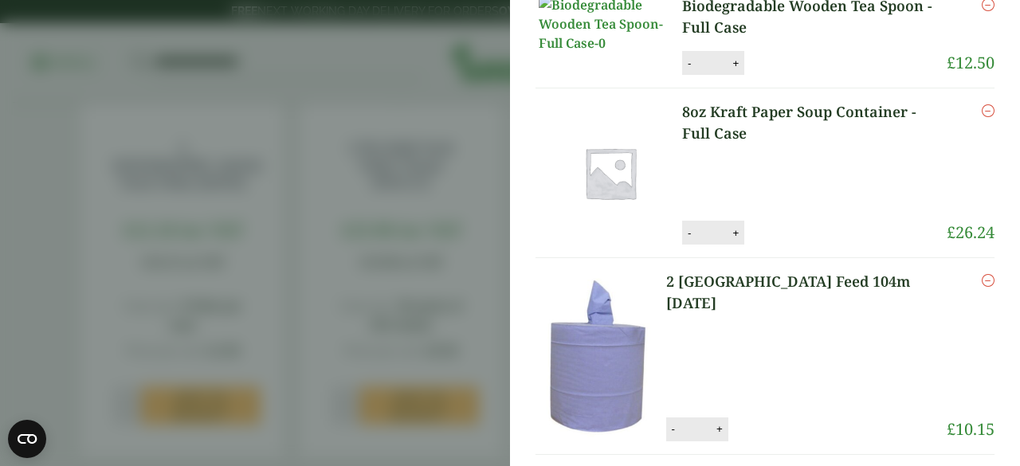
click at [982, 117] on icon "Remove this item" at bounding box center [988, 110] width 13 height 13
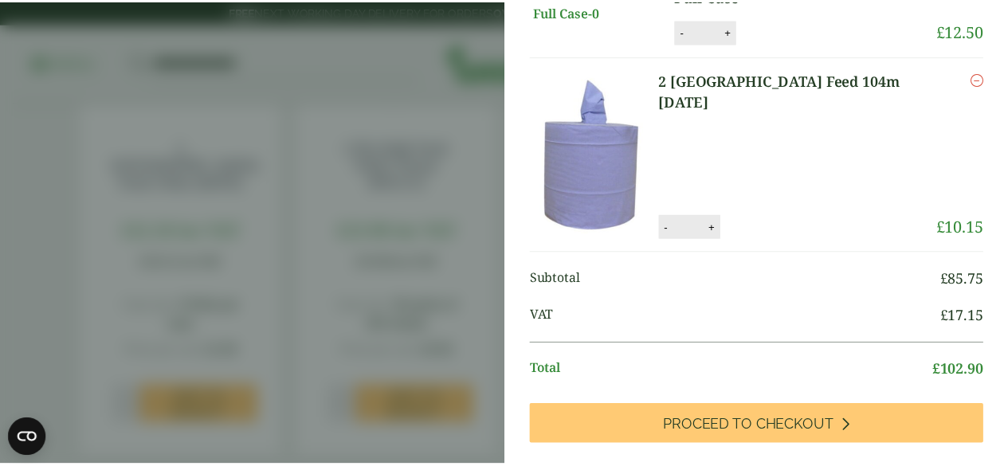
scroll to position [543, 0]
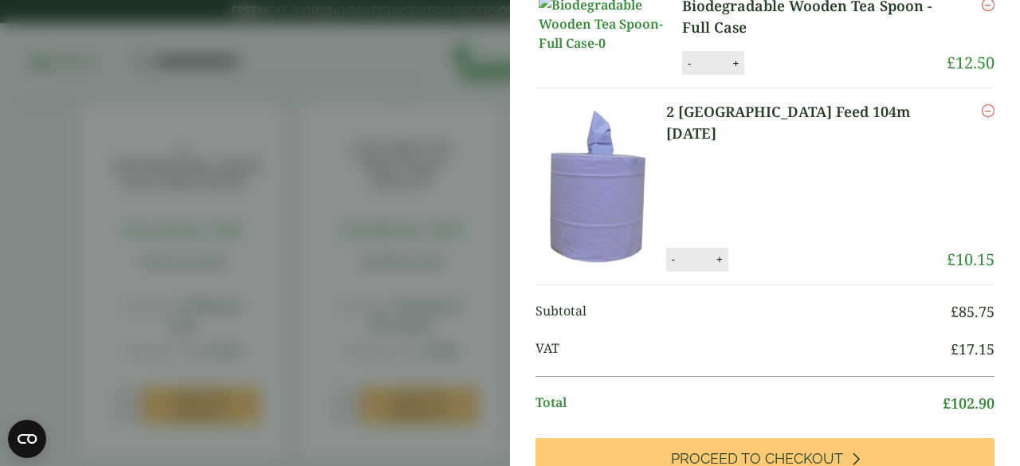
click at [403, 133] on aside "Item removed Item removed My Basket Bagasse Fork - Full Case Bagasse Fork - Ful…" at bounding box center [510, 233] width 1020 height 466
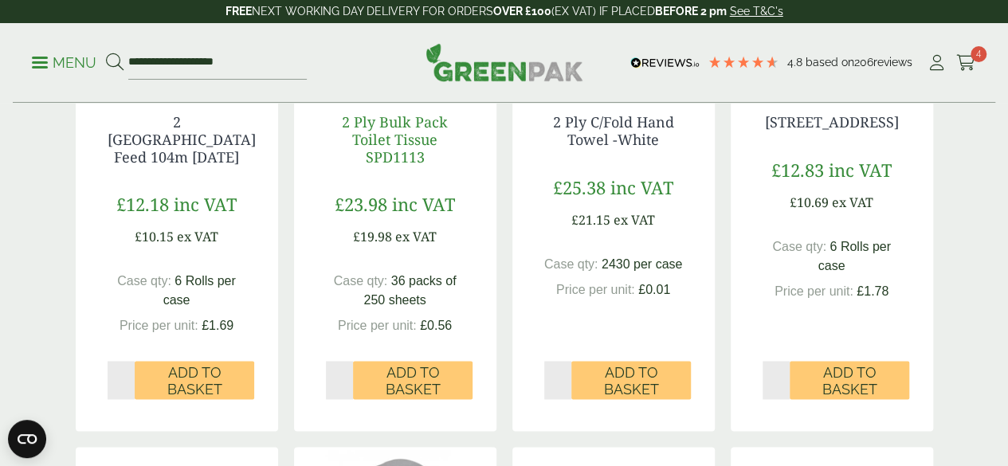
scroll to position [478, 0]
click at [269, 57] on input "**********" at bounding box center [217, 62] width 179 height 33
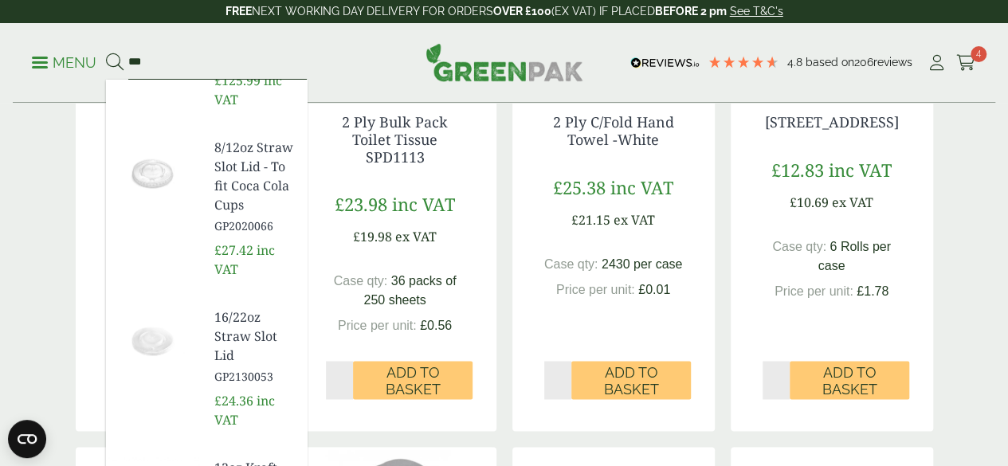
scroll to position [159, 0]
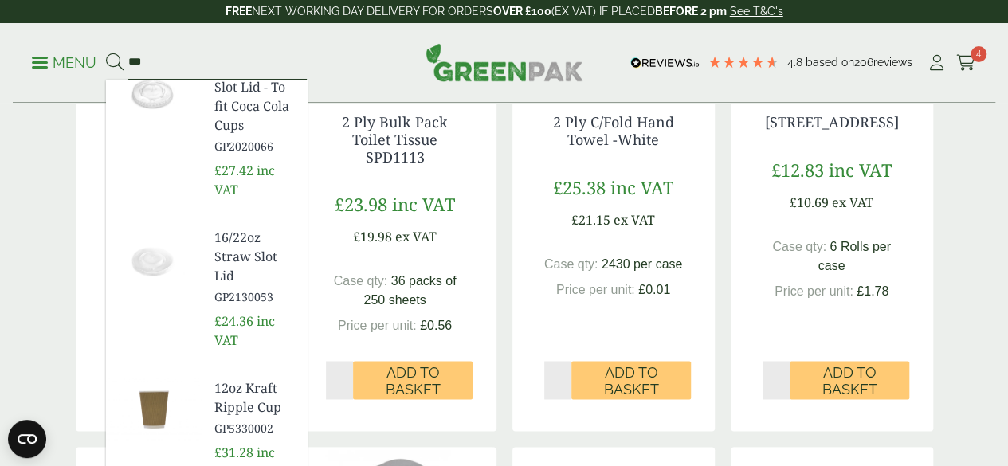
type input "***"
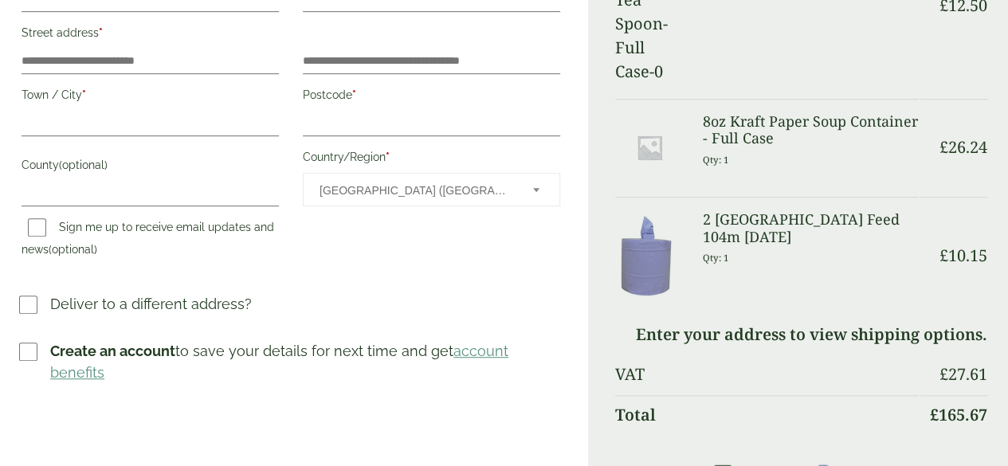
scroll to position [80, 0]
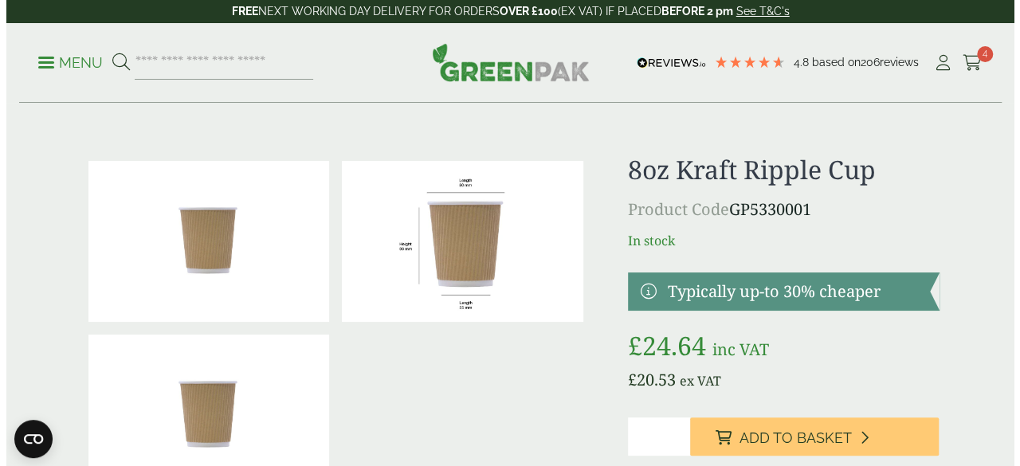
scroll to position [80, 0]
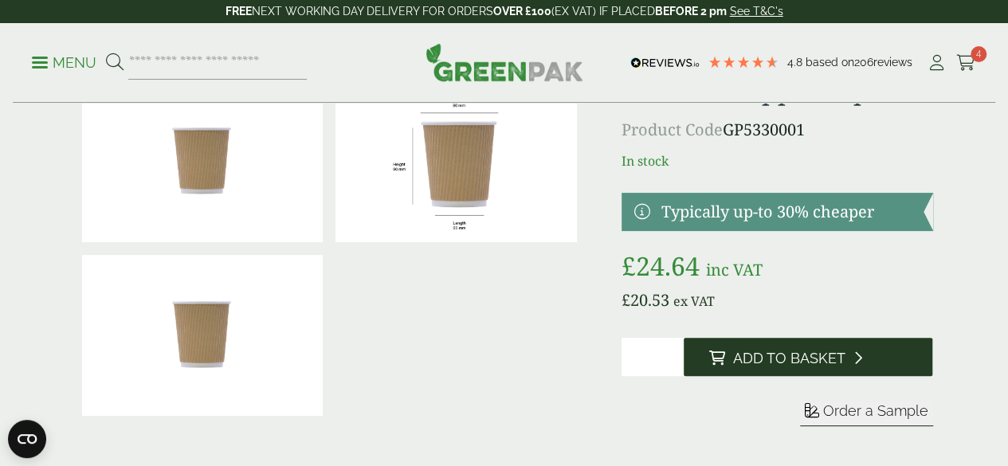
click at [745, 372] on button "Add to Basket" at bounding box center [808, 357] width 249 height 38
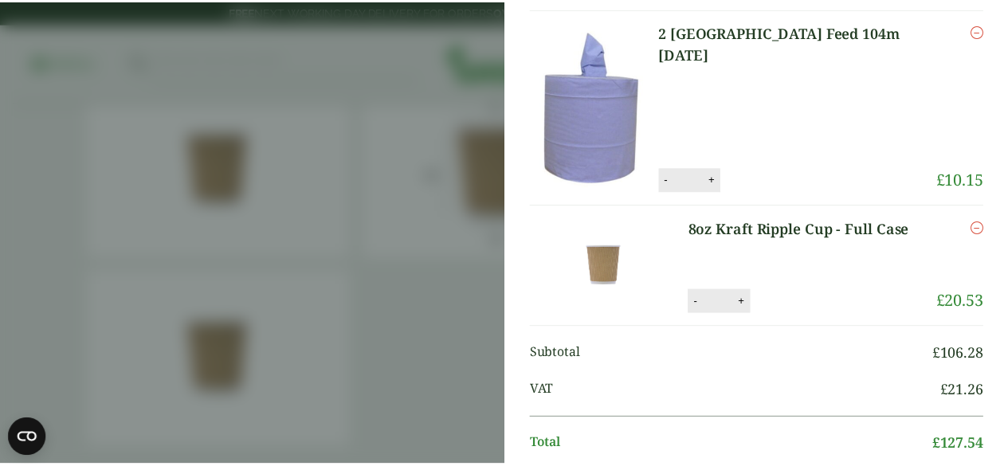
scroll to position [717, 0]
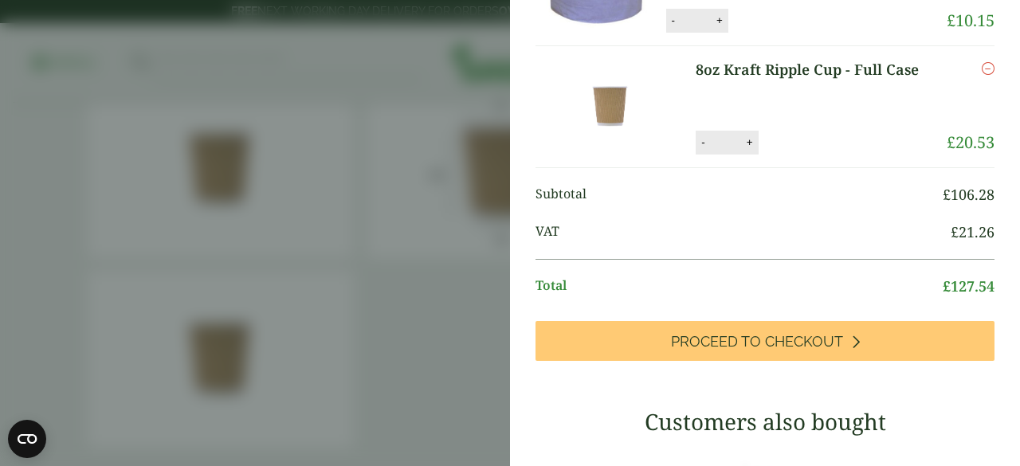
click at [404, 221] on aside "8oz Kraft Ripple Cup - Full Case (GP5330001) - Added to basket My Basket Bagass…" at bounding box center [510, 233] width 1020 height 466
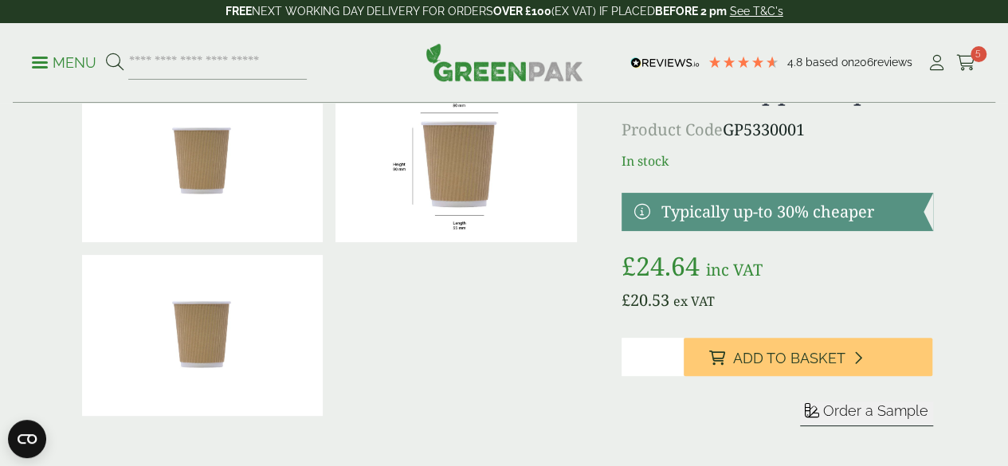
scroll to position [647, 0]
click at [227, 61] on input "search" at bounding box center [217, 62] width 179 height 33
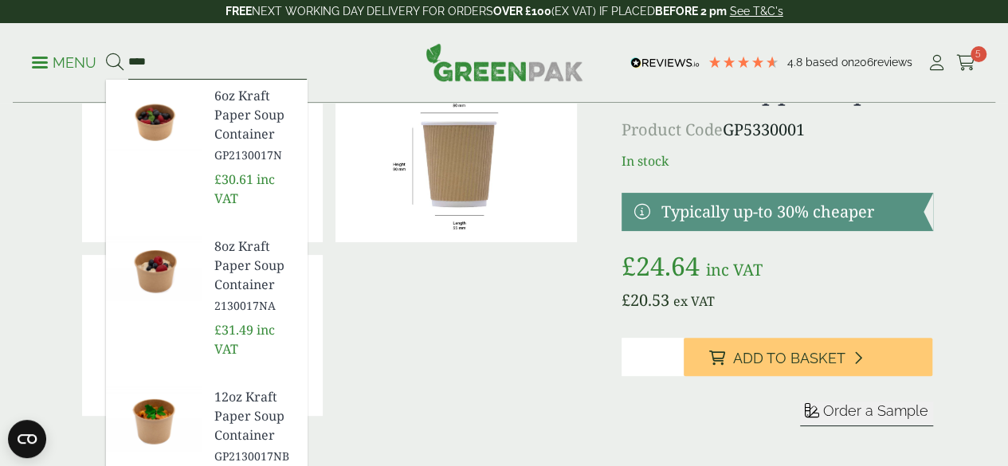
type input "****"
click at [294, 448] on span "GP2130017NB" at bounding box center [254, 456] width 80 height 17
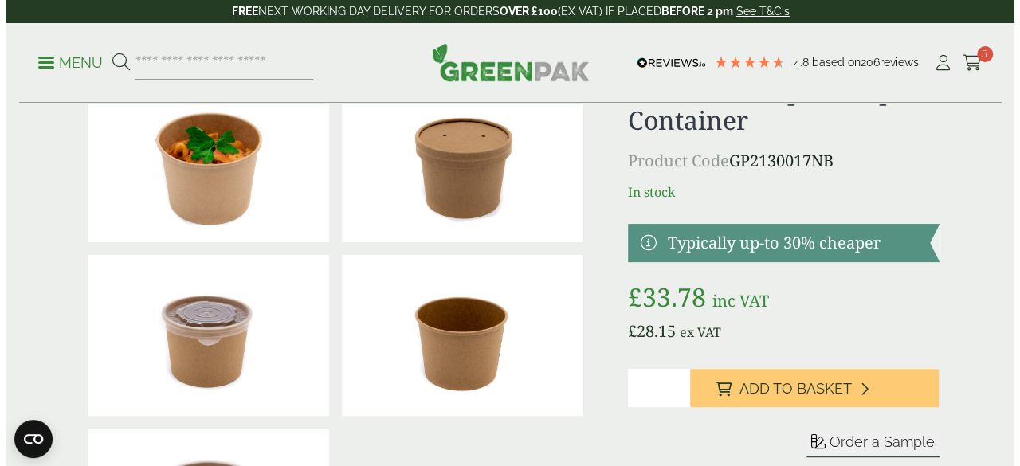
scroll to position [159, 0]
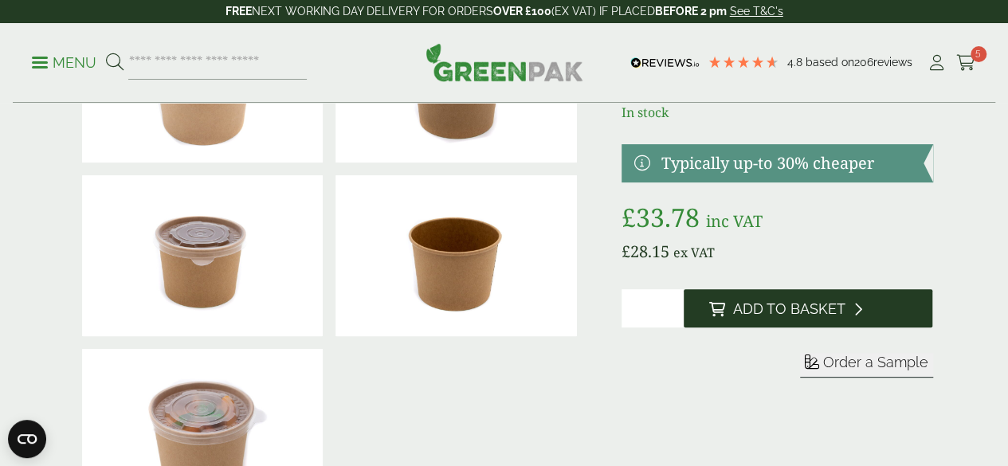
click at [767, 328] on button "Add to Basket" at bounding box center [808, 308] width 249 height 38
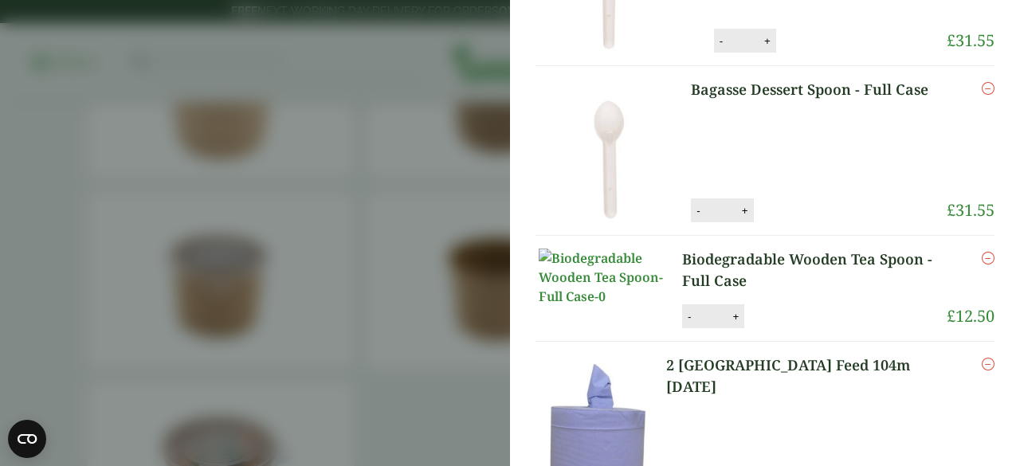
scroll to position [0, 0]
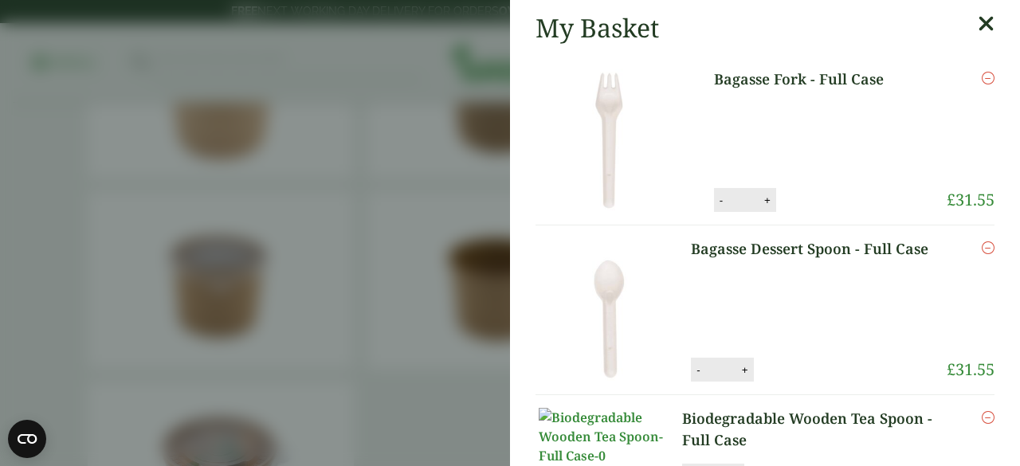
click at [732, 71] on link "Bagasse Fork - Full Case" at bounding box center [815, 80] width 202 height 22
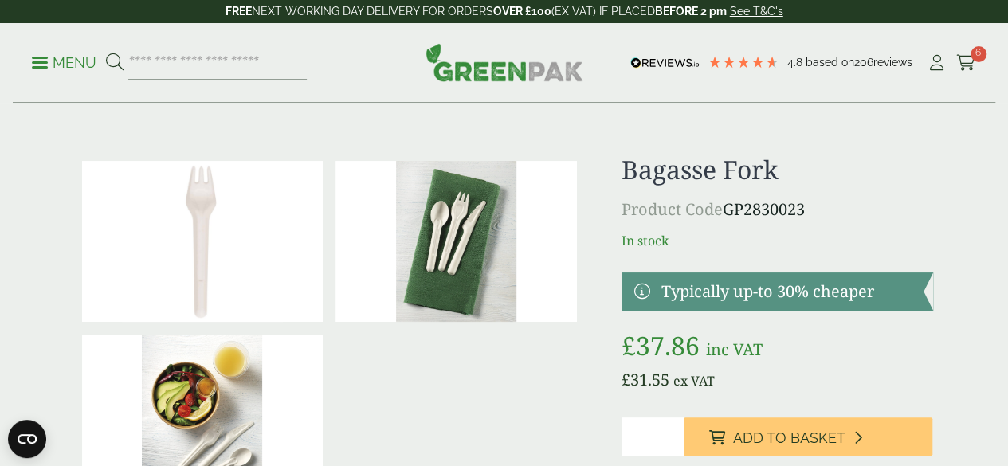
drag, startPoint x: 671, startPoint y: 210, endPoint x: 869, endPoint y: 210, distance: 198.4
click at [869, 210] on p "Product Code GP2830023" at bounding box center [778, 210] width 312 height 24
copy p "Product Code GP2830023"
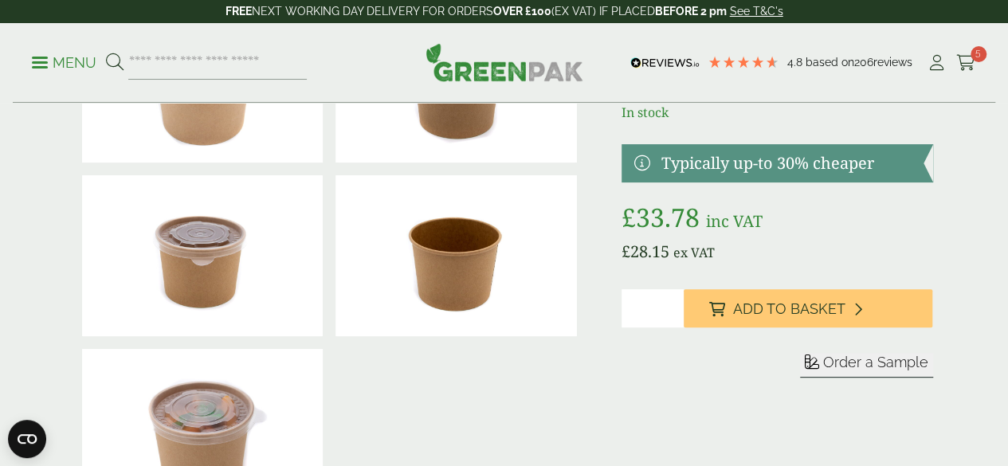
click at [966, 63] on icon at bounding box center [966, 63] width 20 height 16
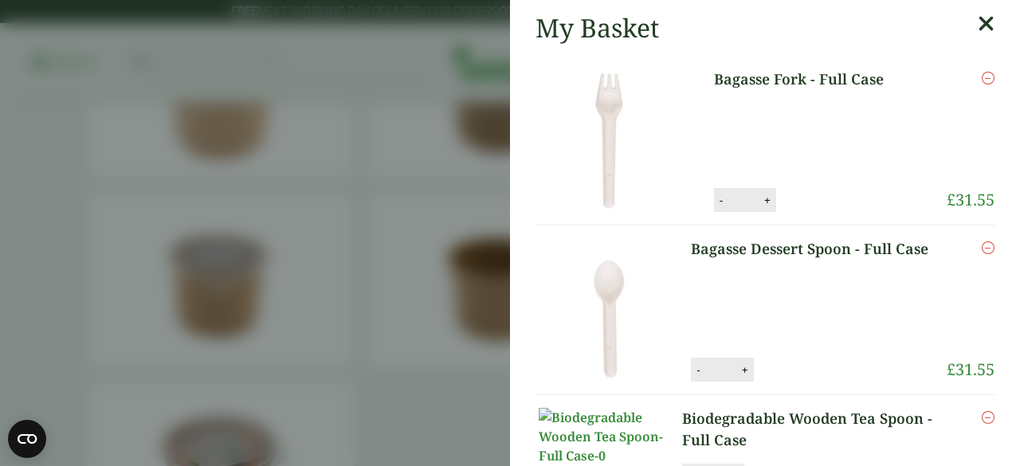
click at [978, 26] on icon at bounding box center [986, 24] width 17 height 22
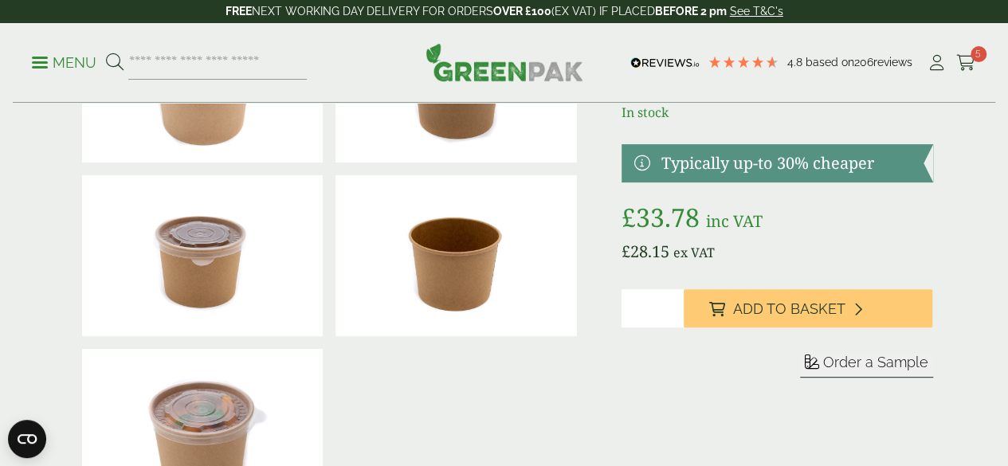
click at [61, 56] on p "Menu" at bounding box center [64, 62] width 65 height 19
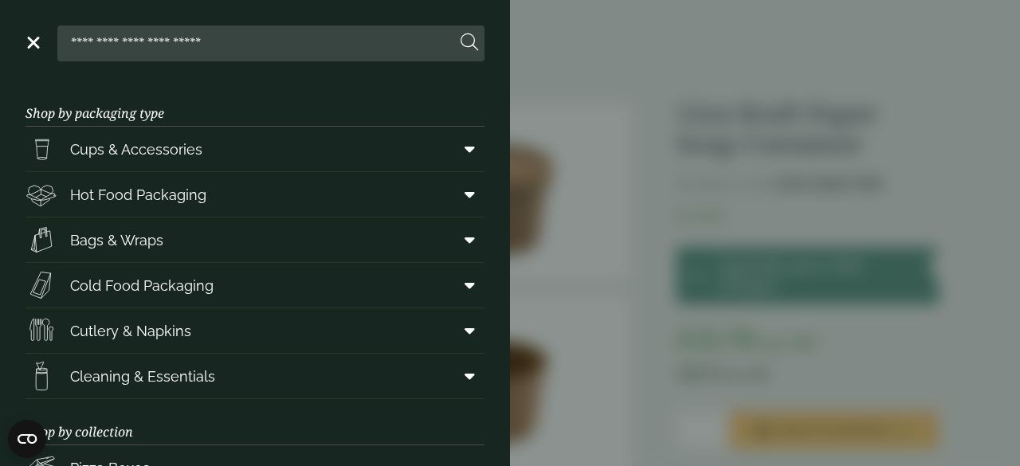
click at [594, 57] on aside "Close Shop by packaging type Cups & Accessories Hot Drink Paper Cups Smoothie C…" at bounding box center [510, 233] width 1020 height 466
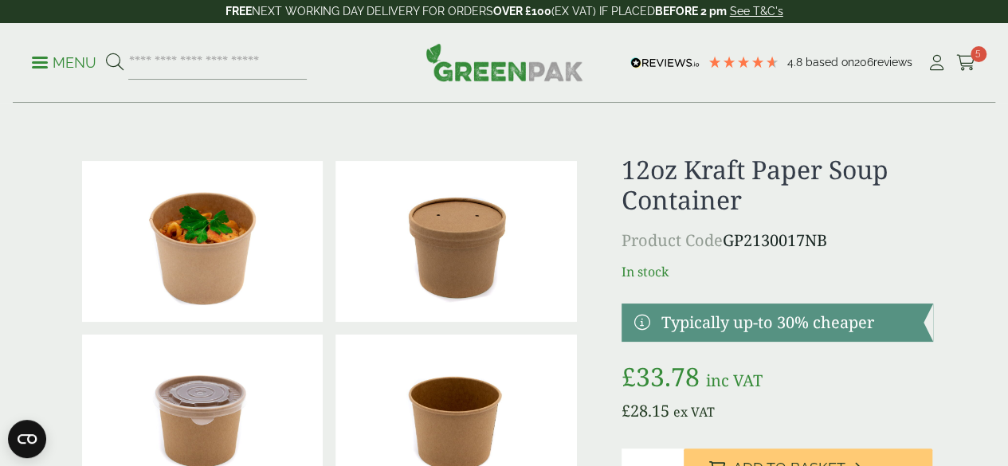
drag, startPoint x: 677, startPoint y: 159, endPoint x: 883, endPoint y: 237, distance: 219.6
click at [883, 237] on div "12oz Kraft Paper Soup Container Product Code GP2130017NB In stock Typically up-…" at bounding box center [778, 415] width 312 height 520
click at [666, 176] on div at bounding box center [504, 415] width 877 height 520
drag, startPoint x: 672, startPoint y: 167, endPoint x: 889, endPoint y: 230, distance: 226.7
click at [889, 230] on div "12oz Kraft Paper Soup Container Product Code GP2130017NB In stock Typically up-…" at bounding box center [778, 415] width 312 height 520
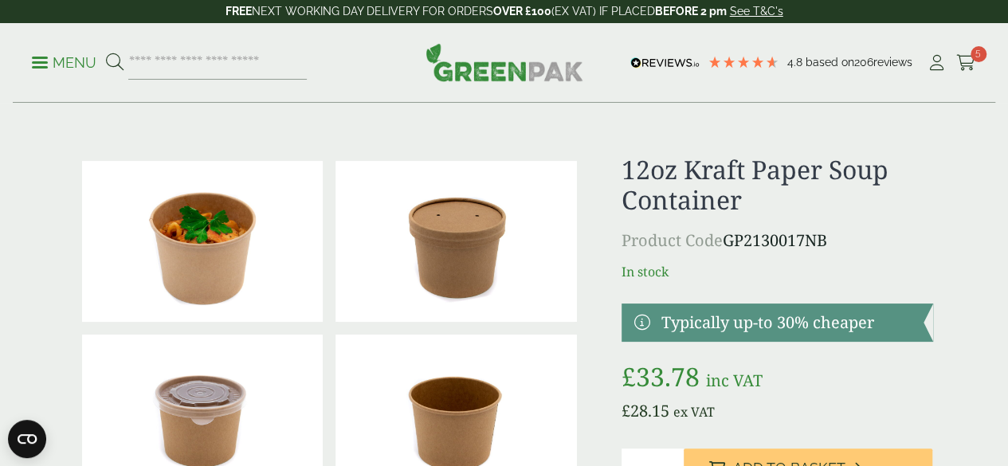
copy div "12oz Kraft Paper Soup Container Product Code GP2130017NB"
click at [974, 64] on icon at bounding box center [966, 63] width 20 height 16
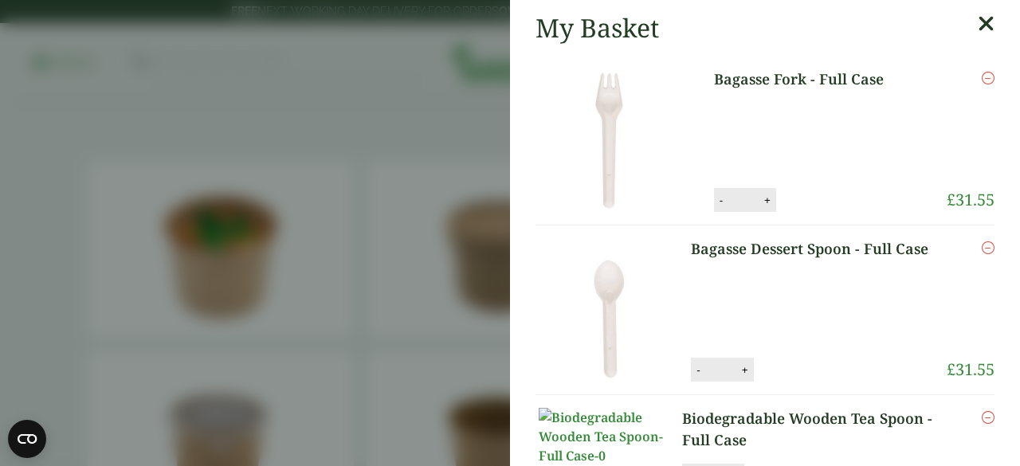
click at [736, 82] on link "Bagasse Fork - Full Case" at bounding box center [815, 80] width 202 height 22
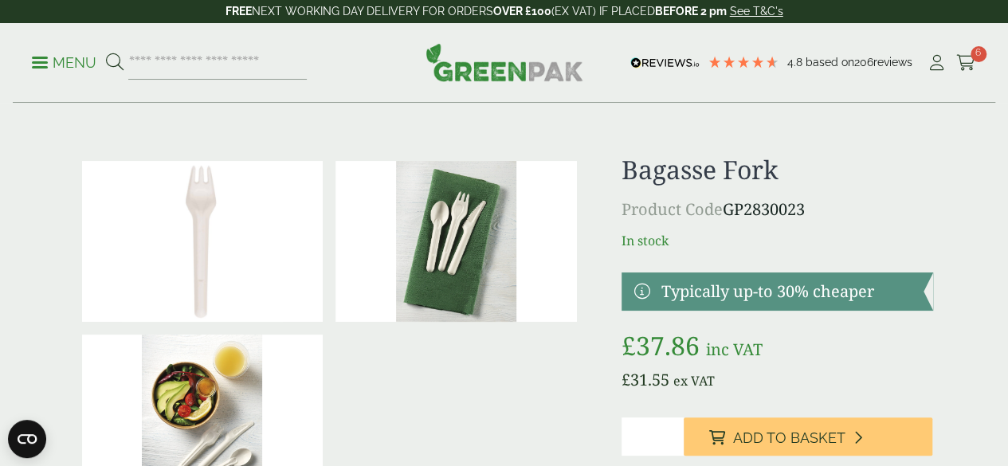
drag, startPoint x: 672, startPoint y: 162, endPoint x: 859, endPoint y: 215, distance: 194.7
click at [859, 215] on div "Bagasse Fork Product Code GP2830023 In stock Typically up-to 30% cheaper £ 37.8…" at bounding box center [778, 350] width 312 height 390
copy div "Bagasse Fork Product Code GP2830023"
click at [963, 55] on icon at bounding box center [966, 63] width 20 height 16
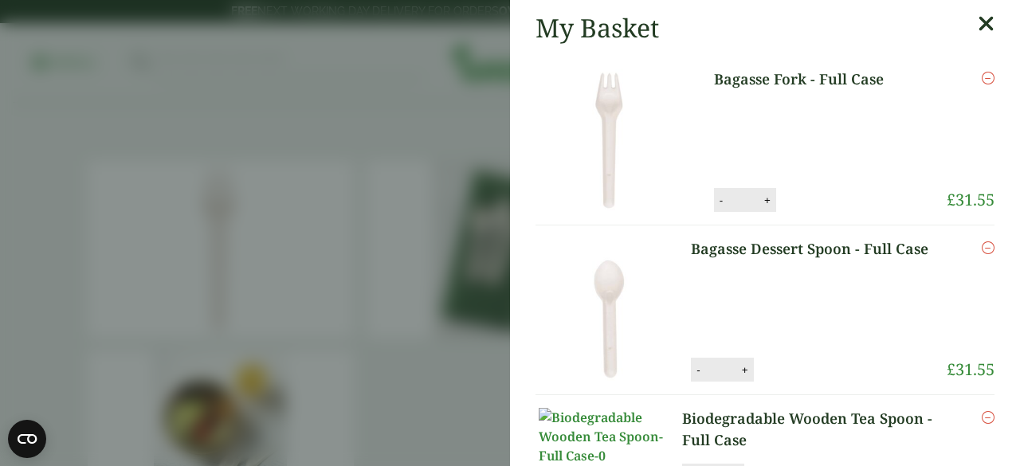
click at [765, 254] on link "Bagasse Dessert Spoon - Full Case" at bounding box center [814, 249] width 246 height 22
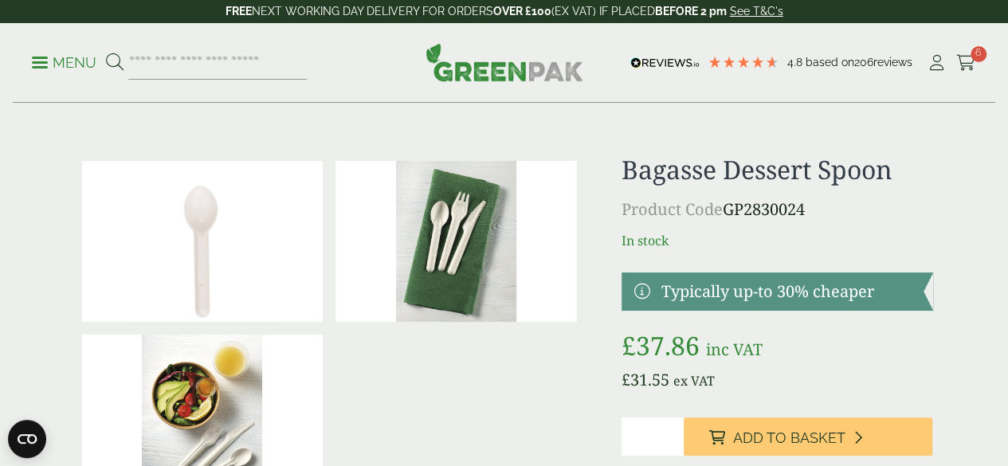
drag, startPoint x: 676, startPoint y: 165, endPoint x: 865, endPoint y: 227, distance: 199.6
click at [865, 227] on div "Bagasse Dessert Spoon Product Code GP2830024 In stock Typically up-to 30% cheap…" at bounding box center [778, 350] width 312 height 390
copy div "Bagasse Dessert Spoon Product Code GP2830024"
click at [961, 55] on icon at bounding box center [966, 63] width 20 height 16
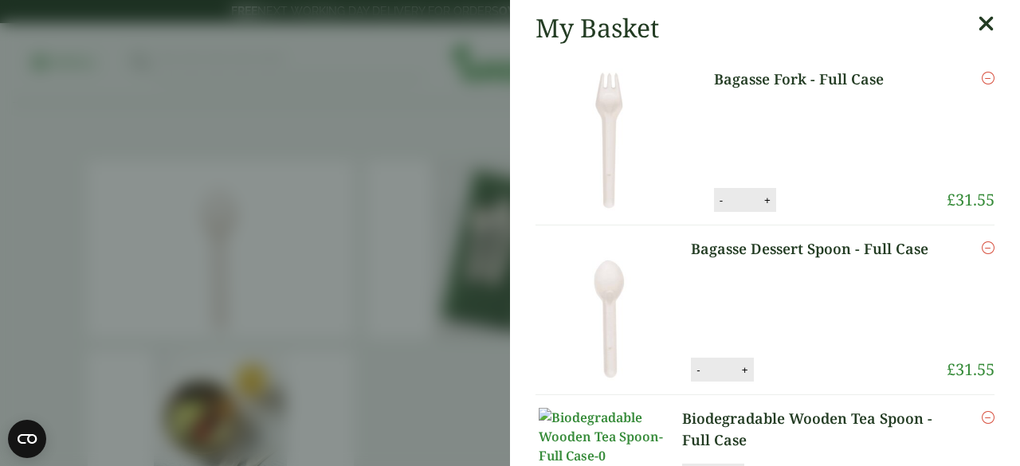
scroll to position [159, 0]
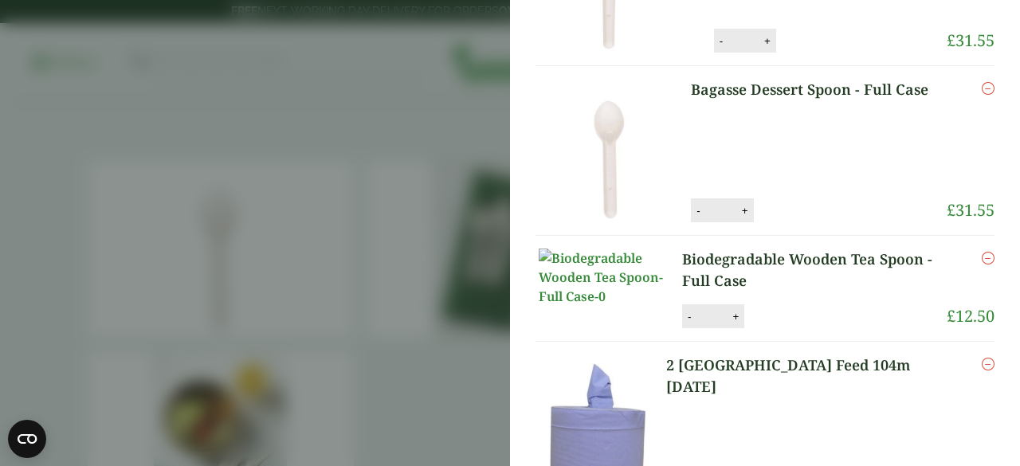
click at [731, 259] on link "Biodegradable Wooden Tea Spoon - Full Case" at bounding box center [814, 270] width 265 height 43
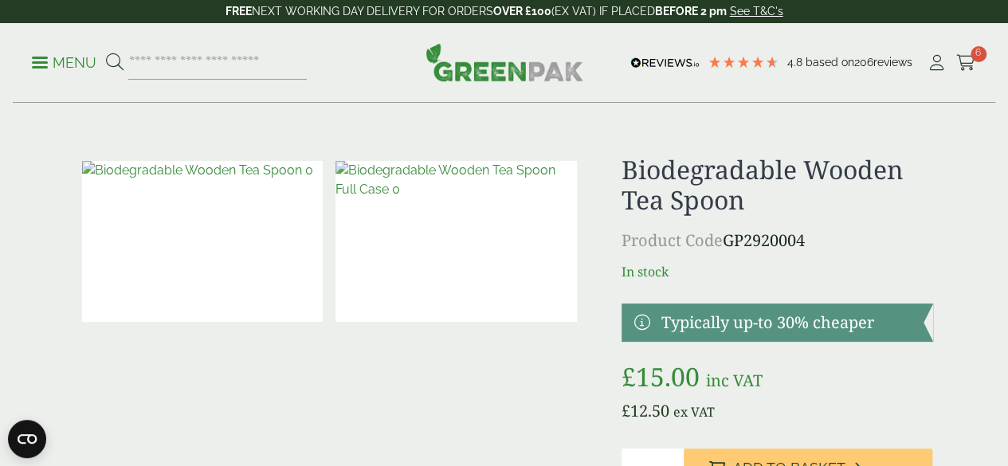
drag, startPoint x: 673, startPoint y: 173, endPoint x: 903, endPoint y: 229, distance: 237.0
click at [903, 229] on div "Biodegradable Wooden Tea Spoon Product Code GP2920004 In stock Typically up-to …" at bounding box center [778, 365] width 312 height 421
copy div "Biodegradable Wooden Tea Spoon Product Code GP2920004"
click at [974, 58] on span "6" at bounding box center [979, 54] width 16 height 16
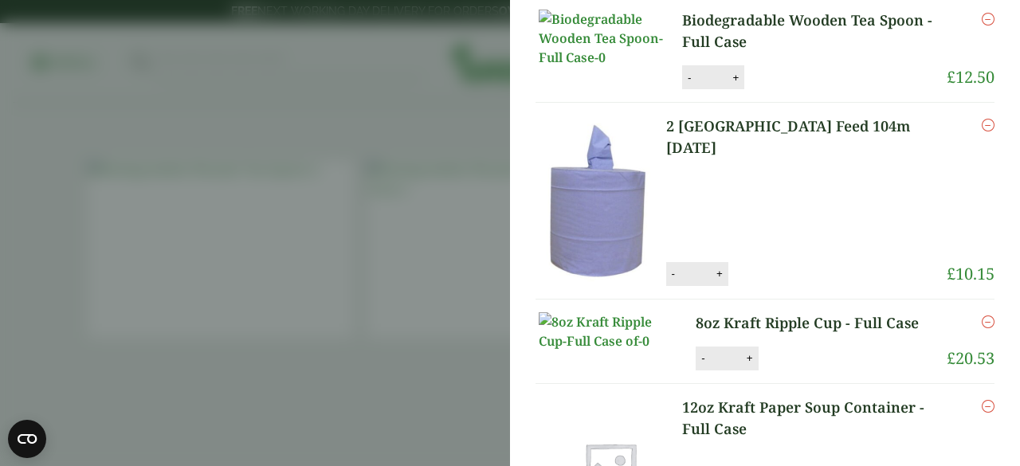
scroll to position [478, 0]
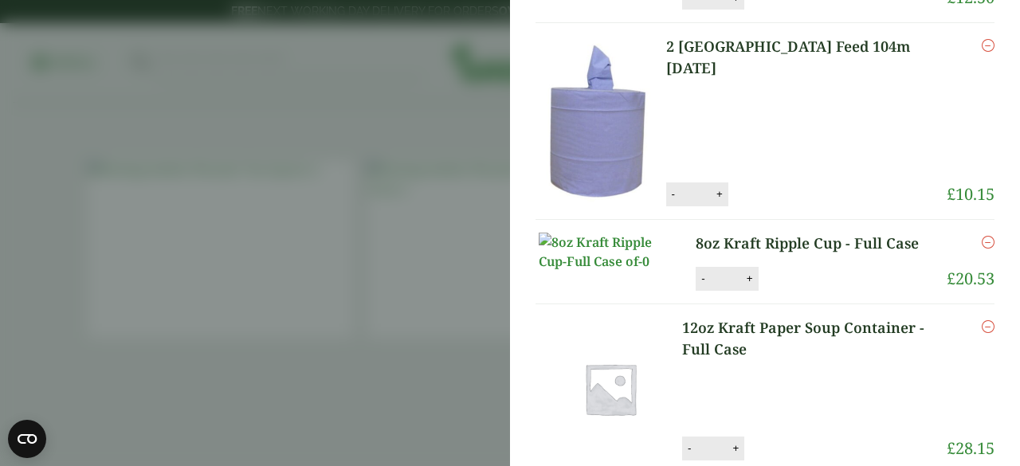
click at [761, 79] on link "2 [GEOGRAPHIC_DATA] Feed 104m [DATE]" at bounding box center [806, 57] width 281 height 43
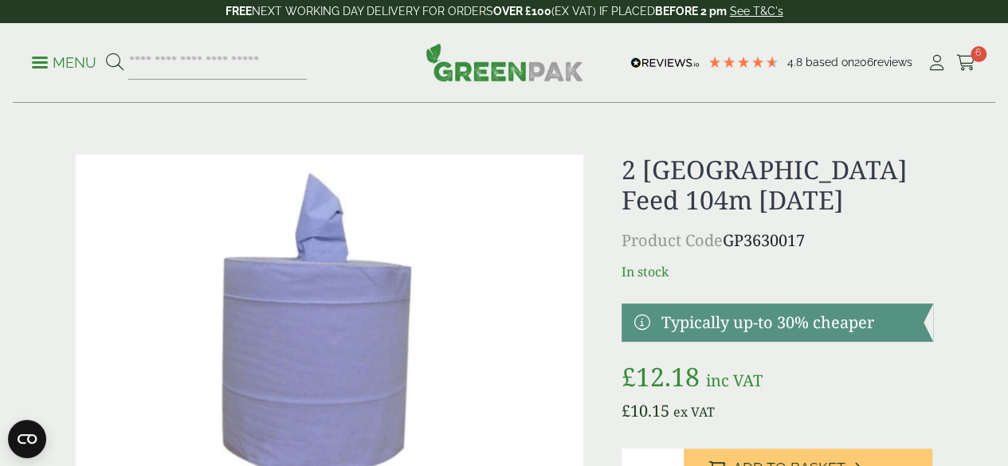
drag, startPoint x: 671, startPoint y: 163, endPoint x: 897, endPoint y: 232, distance: 236.5
click at [897, 232] on div "2 [GEOGRAPHIC_DATA] Feed 104m [DATE] Product Code GP3630017 In stock Typically …" at bounding box center [778, 334] width 312 height 358
copy div "2 Ply Blue Centre Feed 104m [DATE] Product Code GP3630017"
click at [968, 55] on icon at bounding box center [966, 63] width 20 height 16
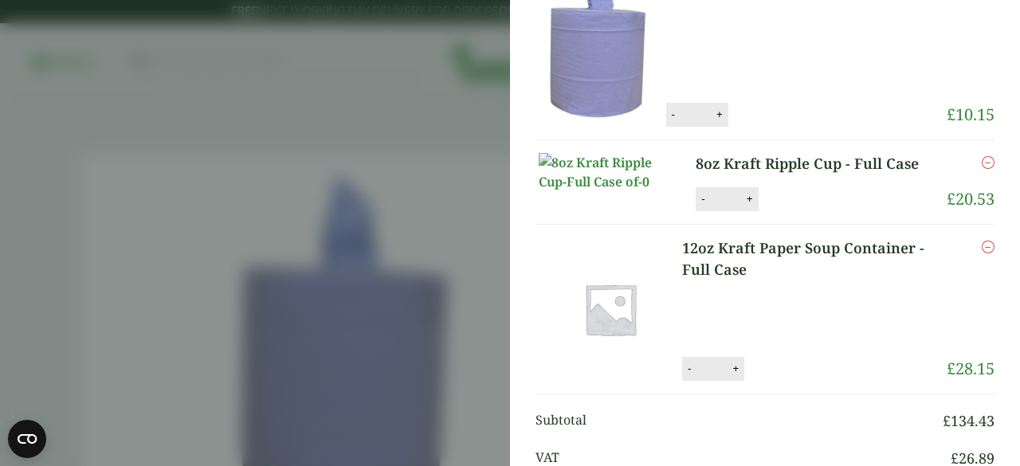
scroll to position [638, 0]
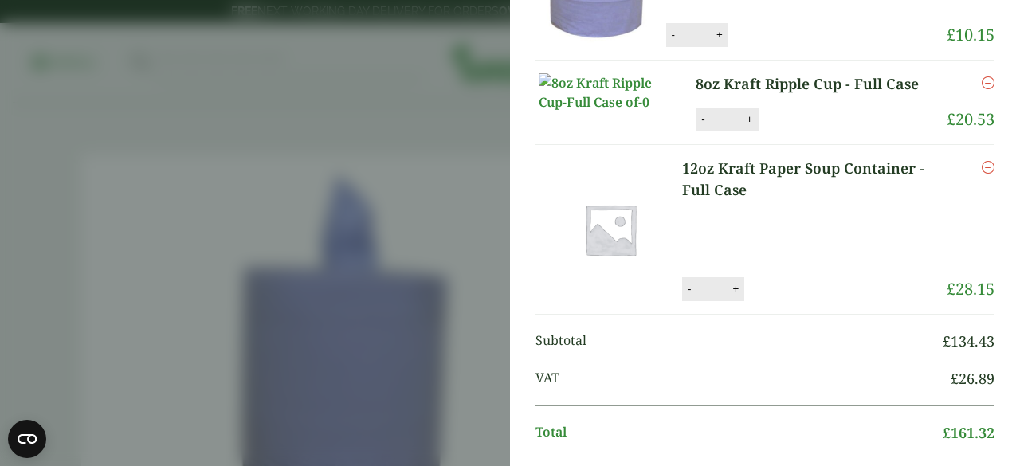
click at [696, 95] on link "8oz Kraft Ripple Cup - Full Case" at bounding box center [814, 84] width 237 height 22
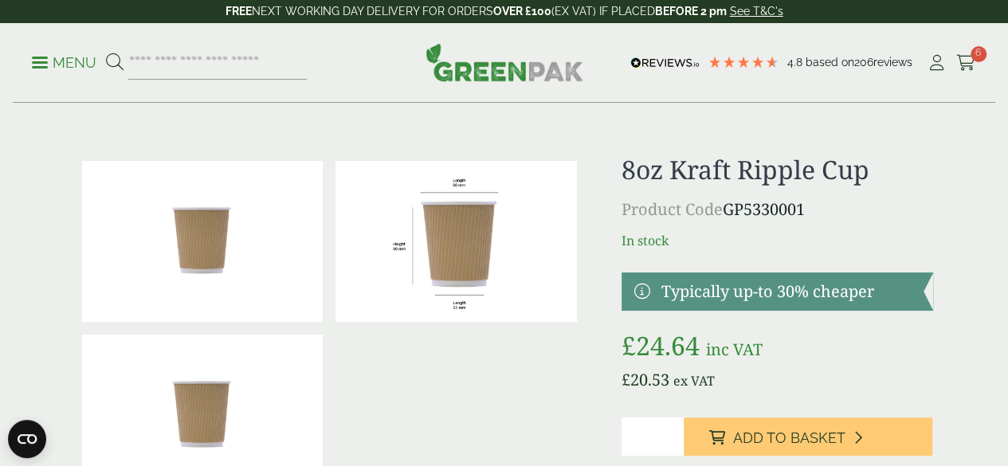
drag, startPoint x: 674, startPoint y: 163, endPoint x: 913, endPoint y: 214, distance: 244.4
click at [913, 214] on div "8oz Kraft Ripple Cup Product Code GP5330001 In stock Typically up-to 30% cheape…" at bounding box center [778, 350] width 312 height 390
copy div "8oz Kraft Ripple Cup Product Code GP5330001"
click at [974, 66] on icon at bounding box center [966, 63] width 20 height 16
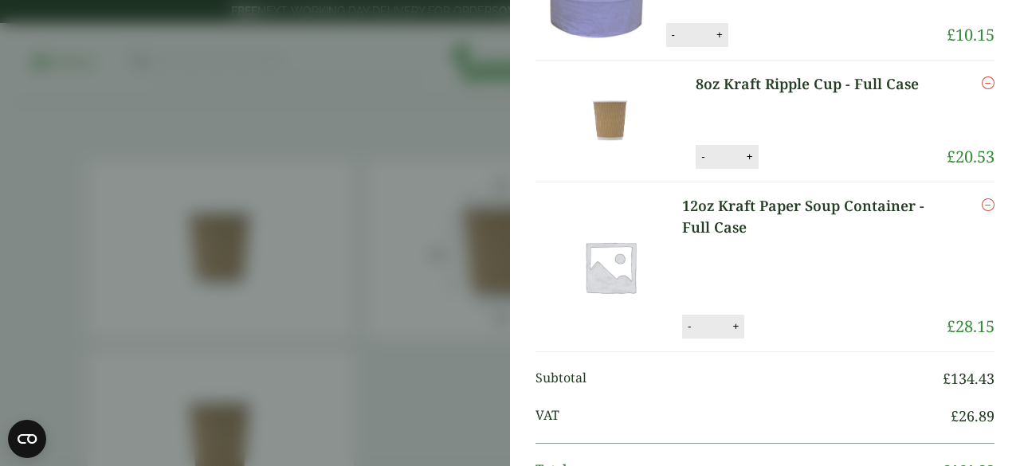
scroll to position [797, 0]
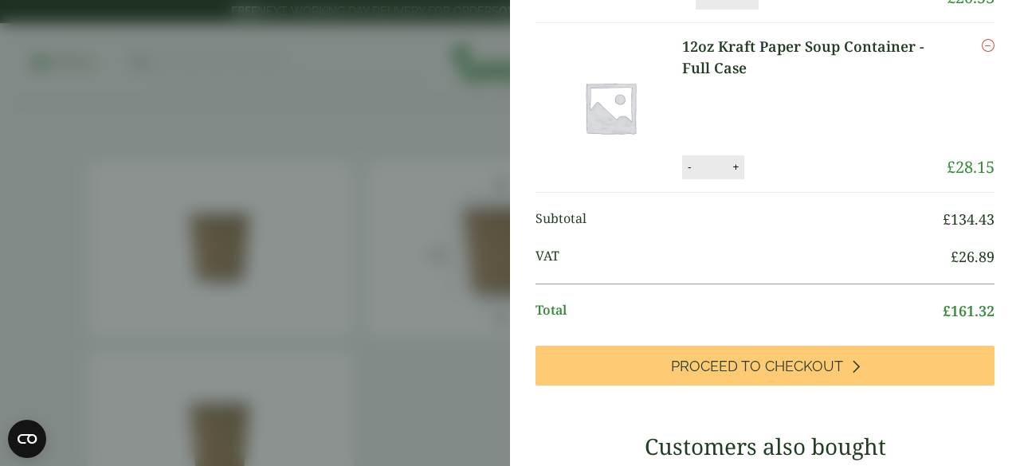
click at [720, 79] on link "12oz Kraft Paper Soup Container - Full Case" at bounding box center [814, 57] width 265 height 43
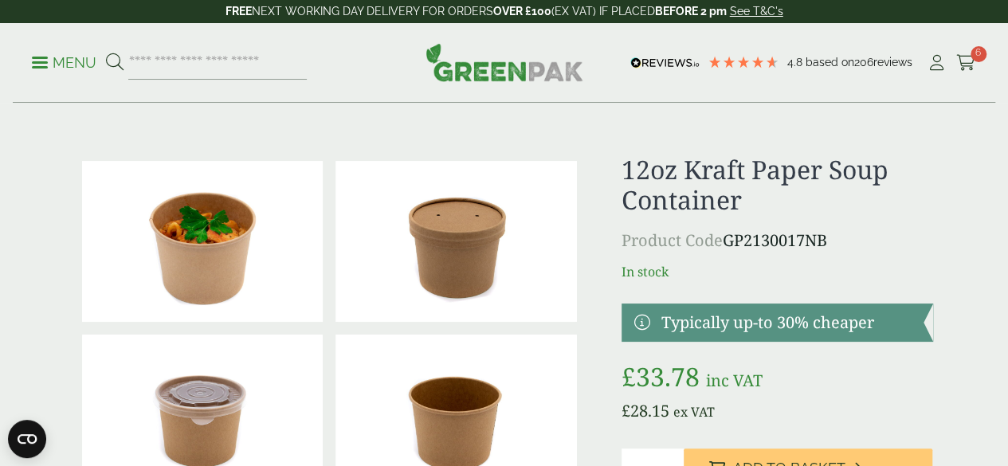
drag, startPoint x: 674, startPoint y: 171, endPoint x: 912, endPoint y: 227, distance: 244.1
click at [912, 227] on div "12oz Kraft Paper Soup Container Product Code GP2130017NB In stock Typically up-…" at bounding box center [778, 415] width 312 height 520
copy div "12oz Kraft Paper Soup Container Product Code GP2130017NB"
click at [212, 65] on input "search" at bounding box center [217, 62] width 179 height 33
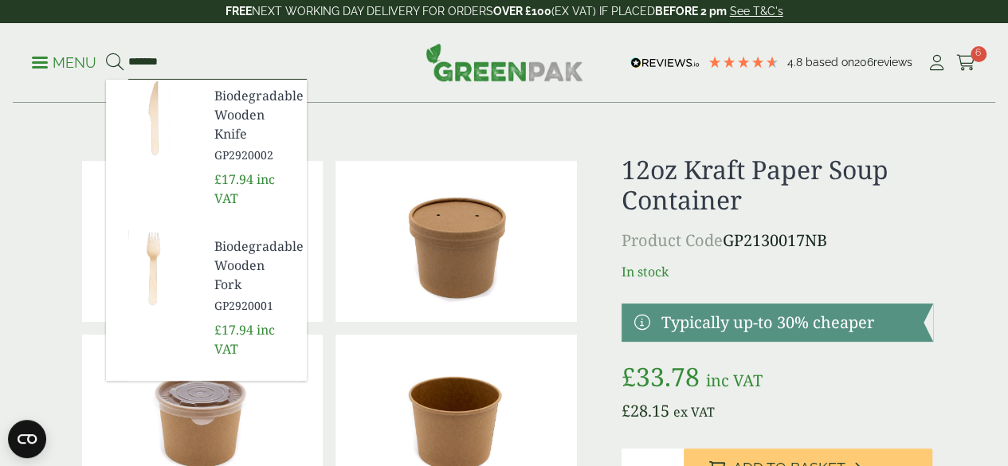
type input "*******"
click at [106, 53] on button at bounding box center [115, 63] width 18 height 21
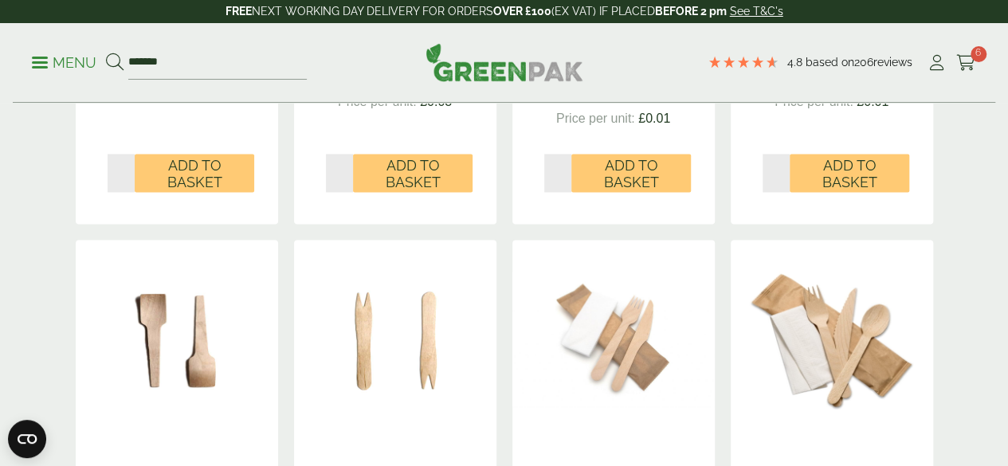
scroll to position [877, 0]
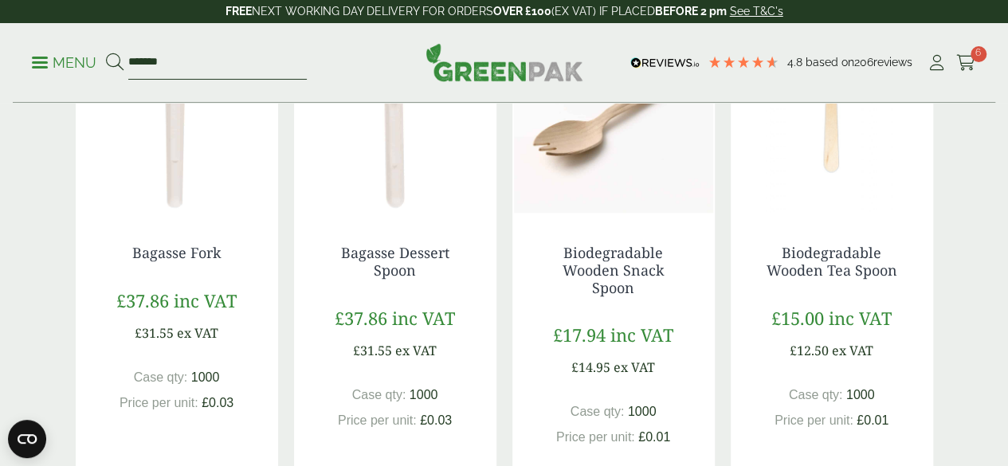
click at [244, 55] on input "*******" at bounding box center [217, 62] width 179 height 33
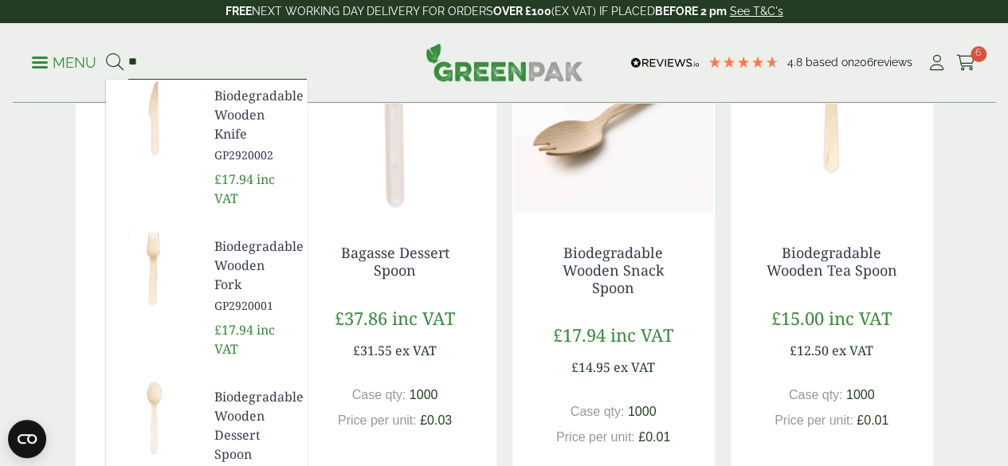
type input "*"
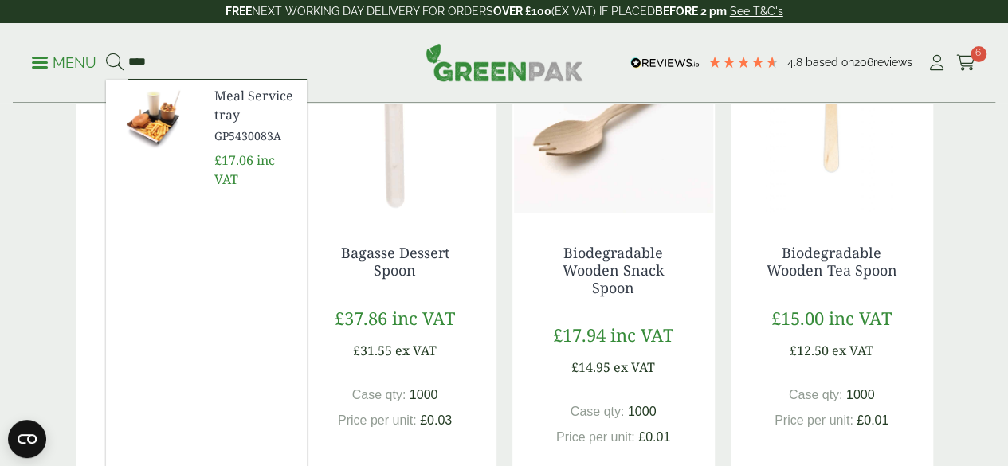
type input "****"
click at [30, 52] on div "Menu **** Meal Service tray GP5430083A" at bounding box center [504, 63] width 983 height 80
